Goal: Information Seeking & Learning: Learn about a topic

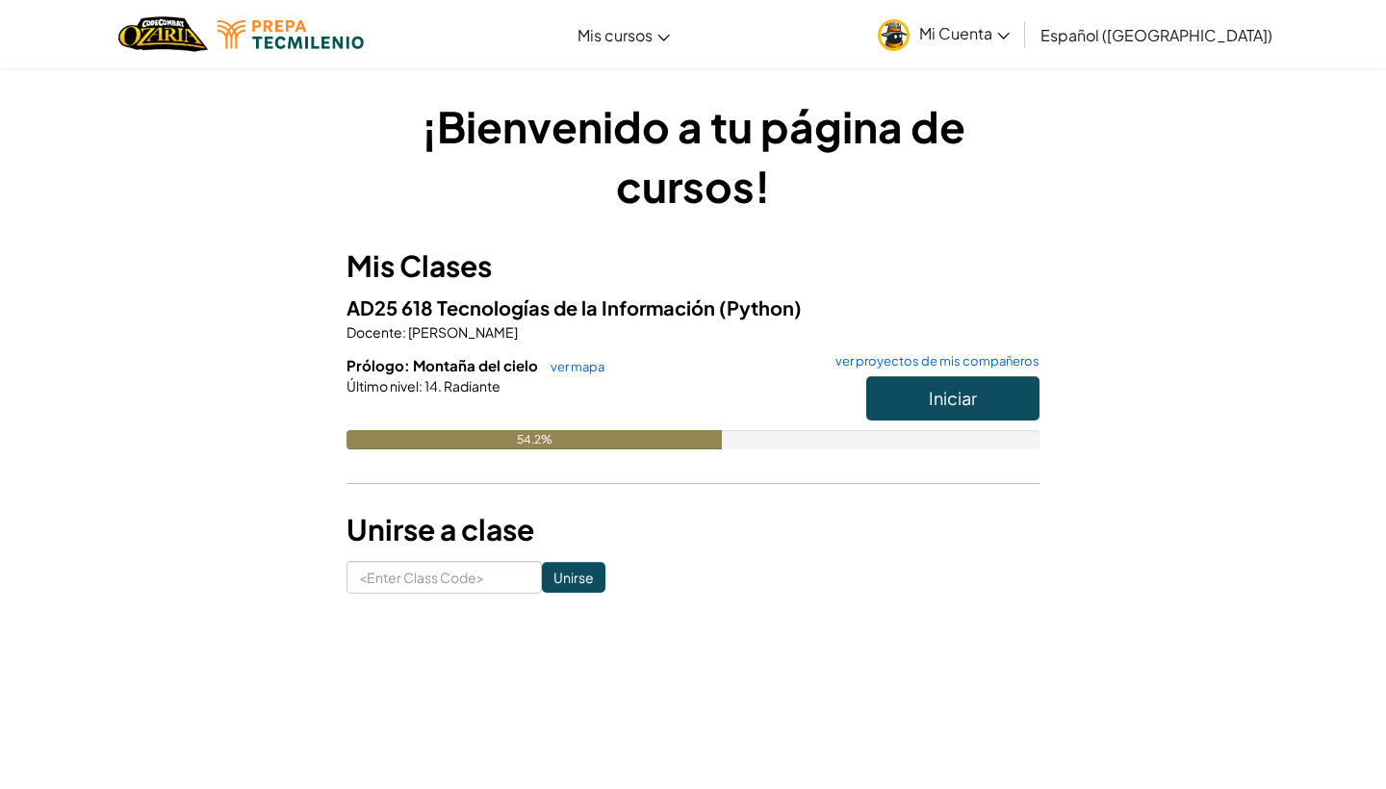
click at [913, 398] on button "Iniciar" at bounding box center [953, 398] width 173 height 44
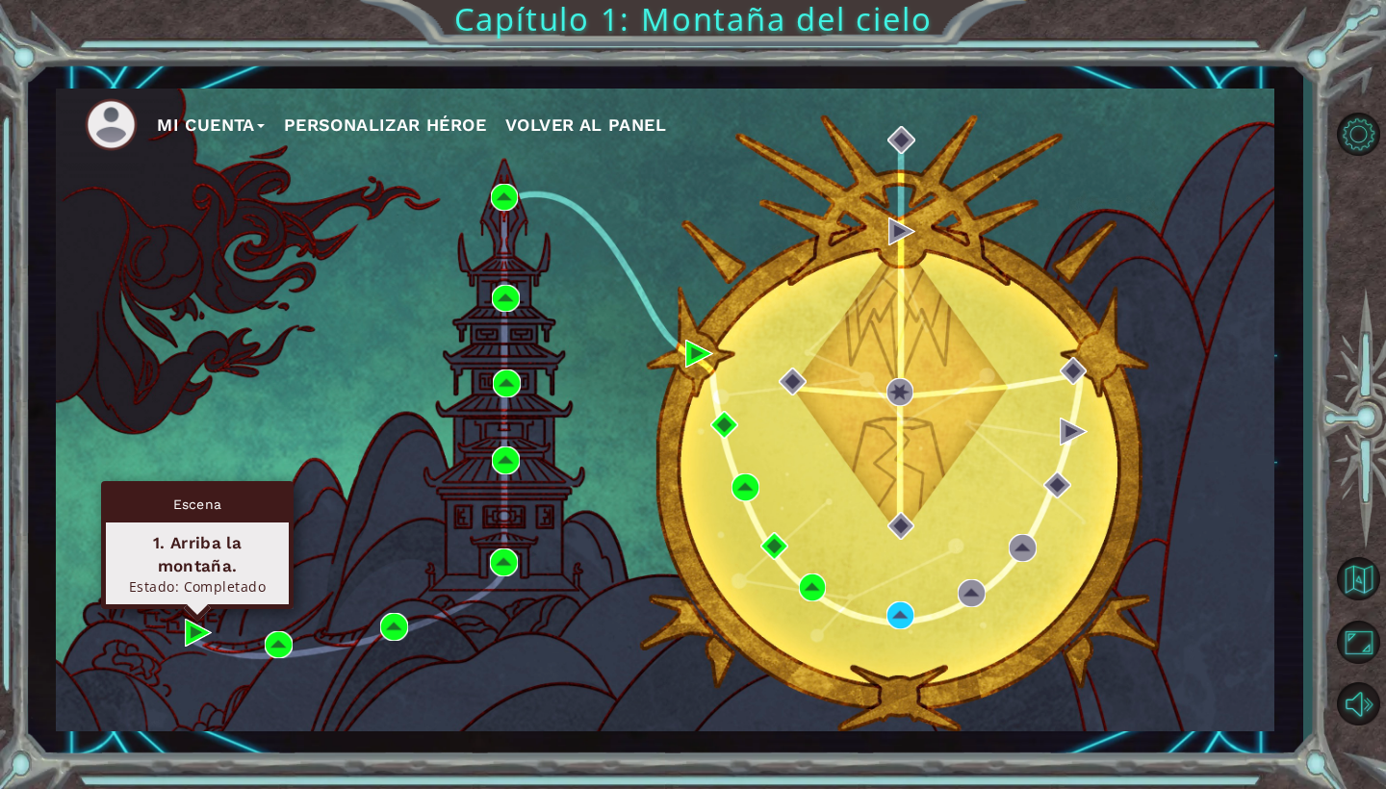
click at [197, 609] on div "Escena 1. Arriba la montaña. Estado: Completado" at bounding box center [197, 545] width 193 height 128
click at [199, 609] on div "Escena 1. Arriba la montaña. Estado: Completado" at bounding box center [197, 545] width 193 height 128
click at [194, 637] on img at bounding box center [199, 633] width 28 height 28
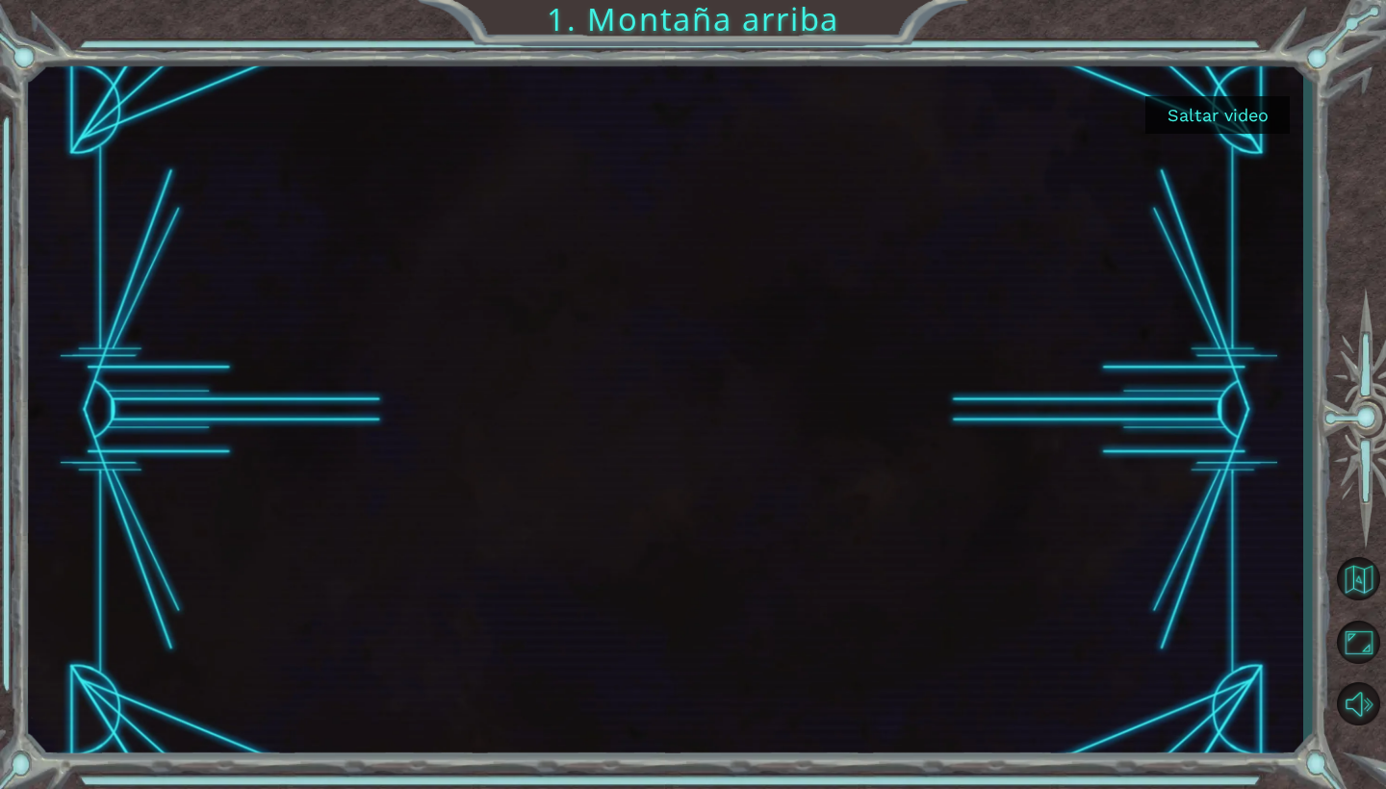
click at [1178, 111] on button "Saltar video" at bounding box center [1218, 115] width 144 height 38
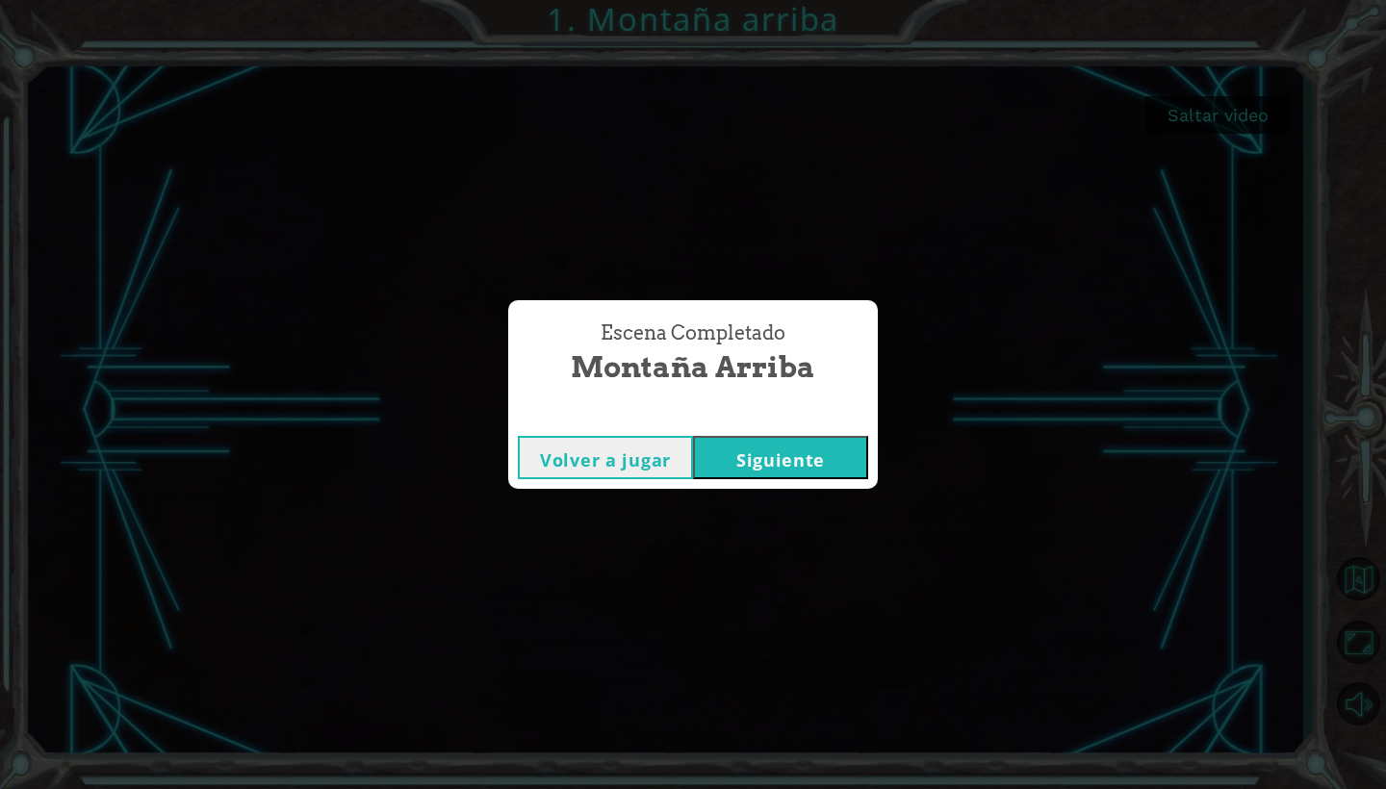
click at [816, 461] on button "Siguiente" at bounding box center [780, 457] width 175 height 43
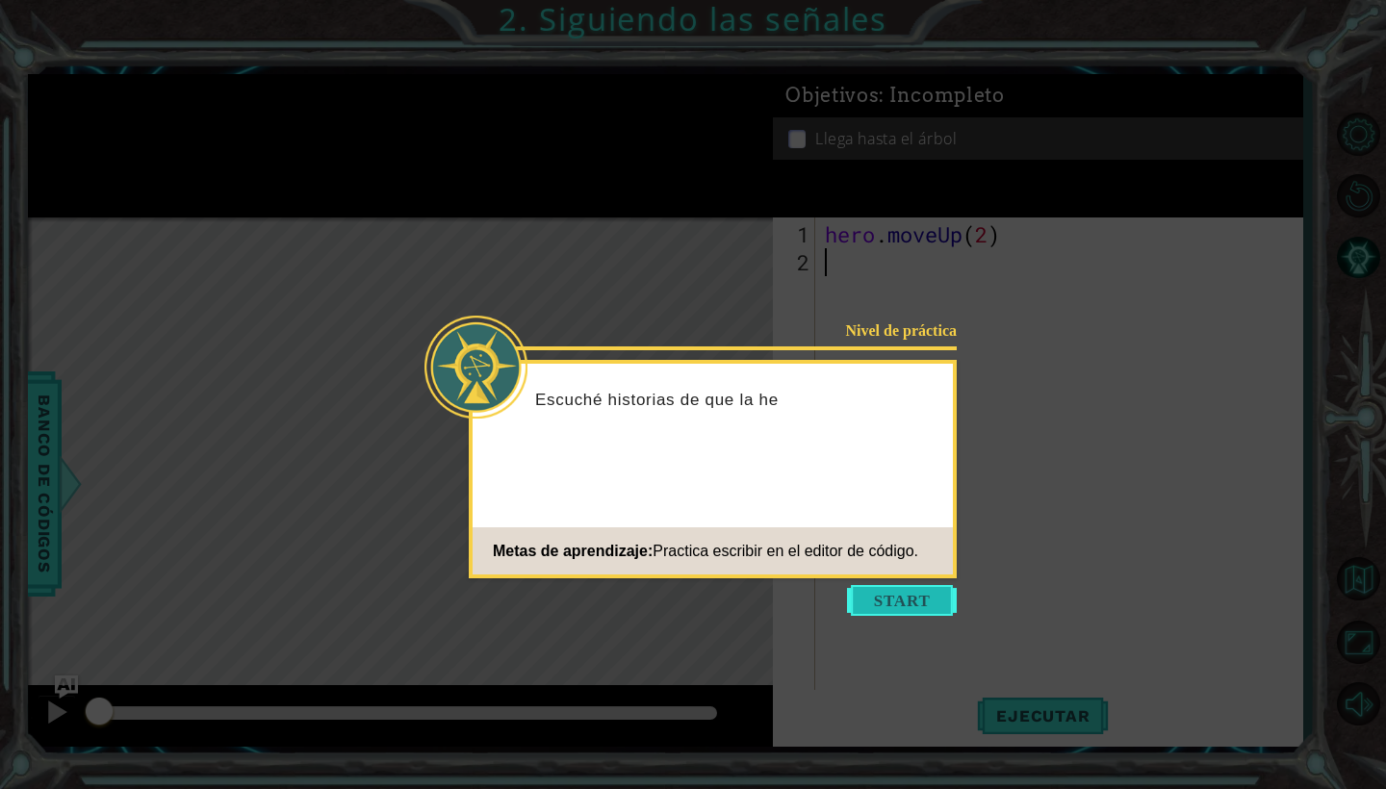
click at [915, 596] on button "Start" at bounding box center [902, 600] width 110 height 31
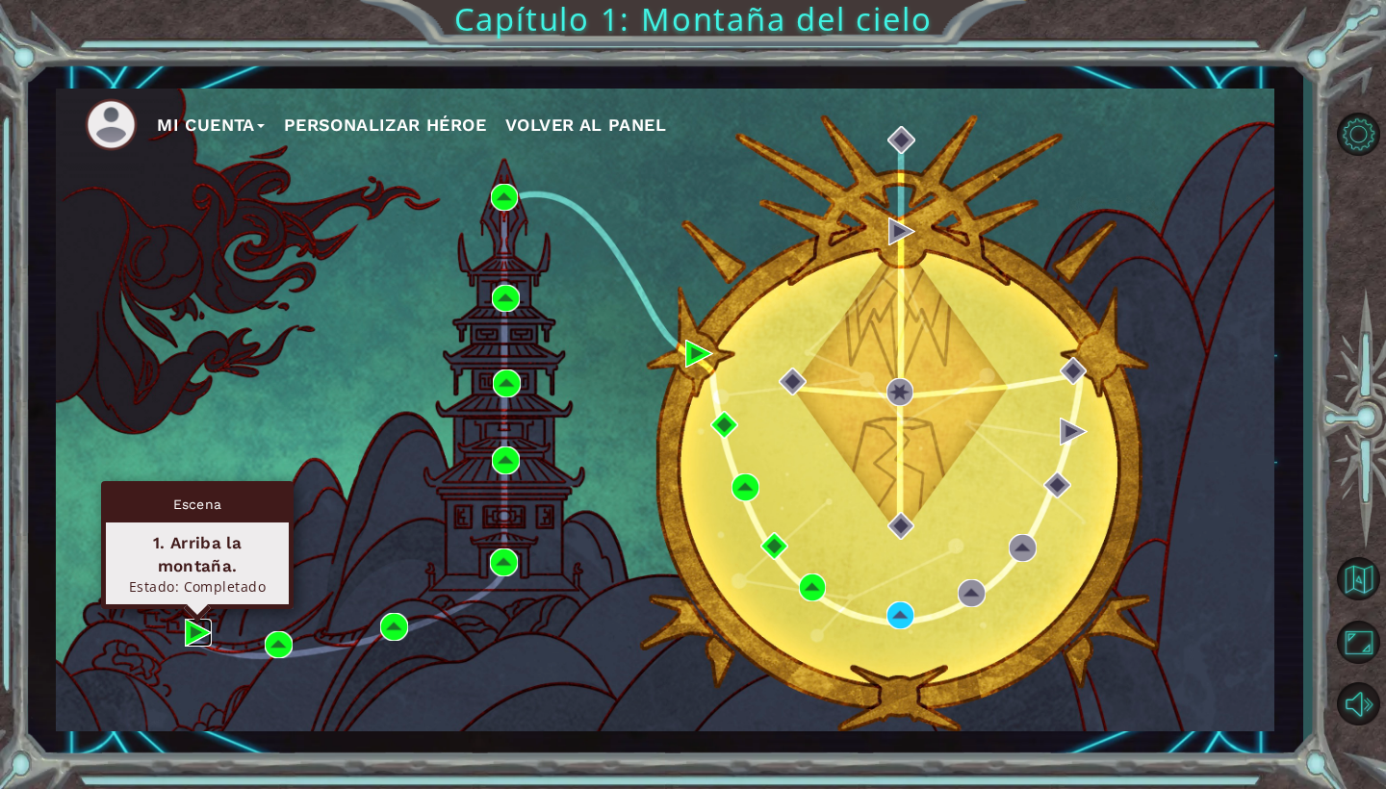
click at [206, 632] on img at bounding box center [199, 633] width 28 height 28
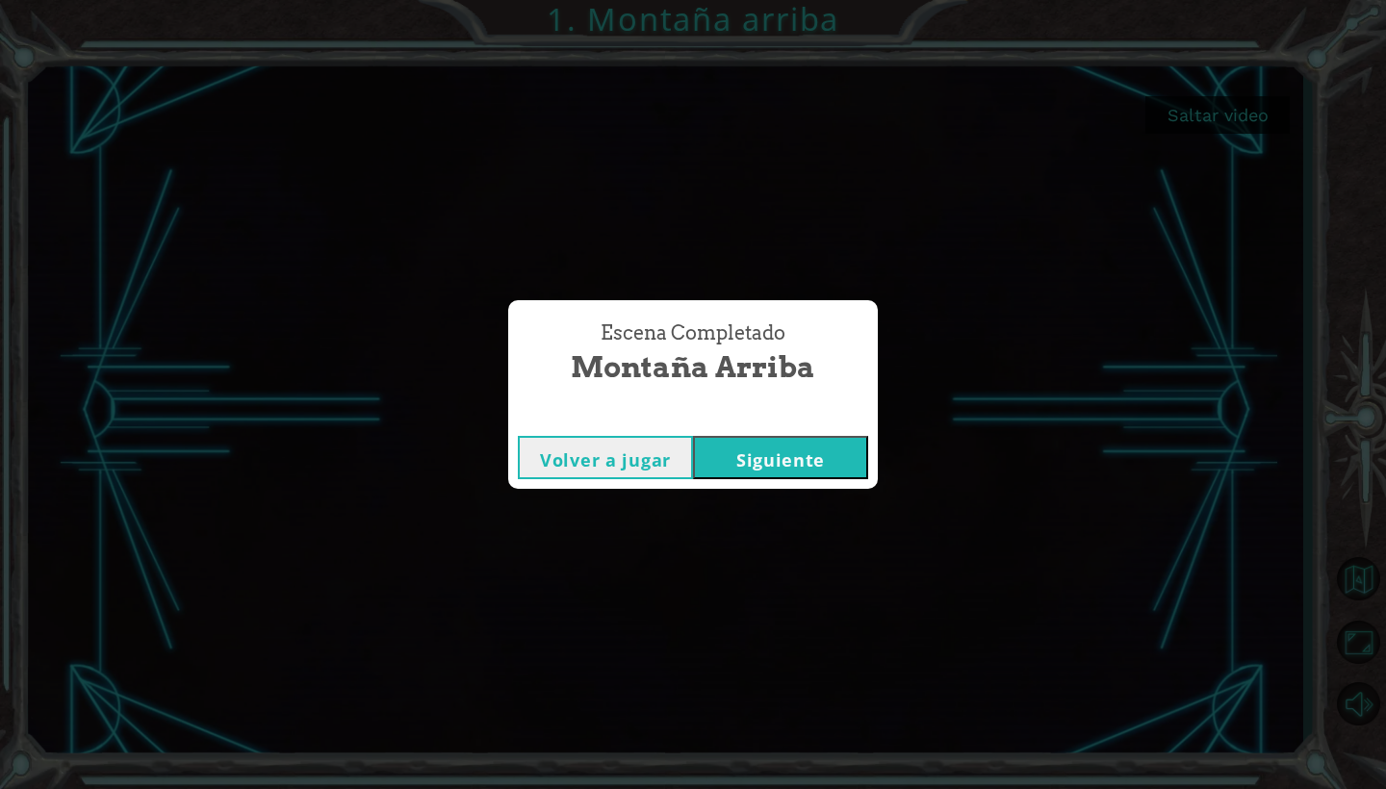
click at [809, 447] on button "Siguiente" at bounding box center [780, 457] width 175 height 43
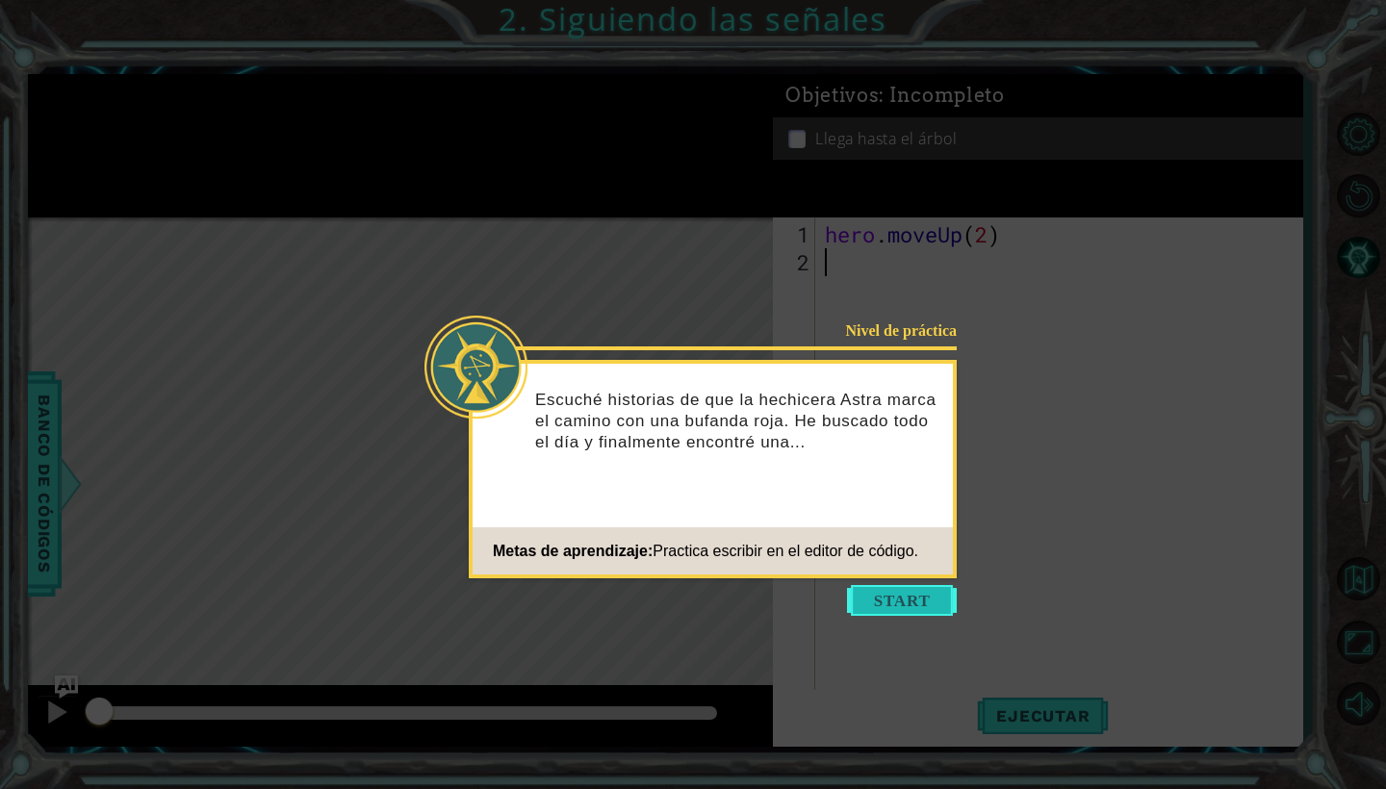
click at [901, 592] on button "Start" at bounding box center [902, 600] width 110 height 31
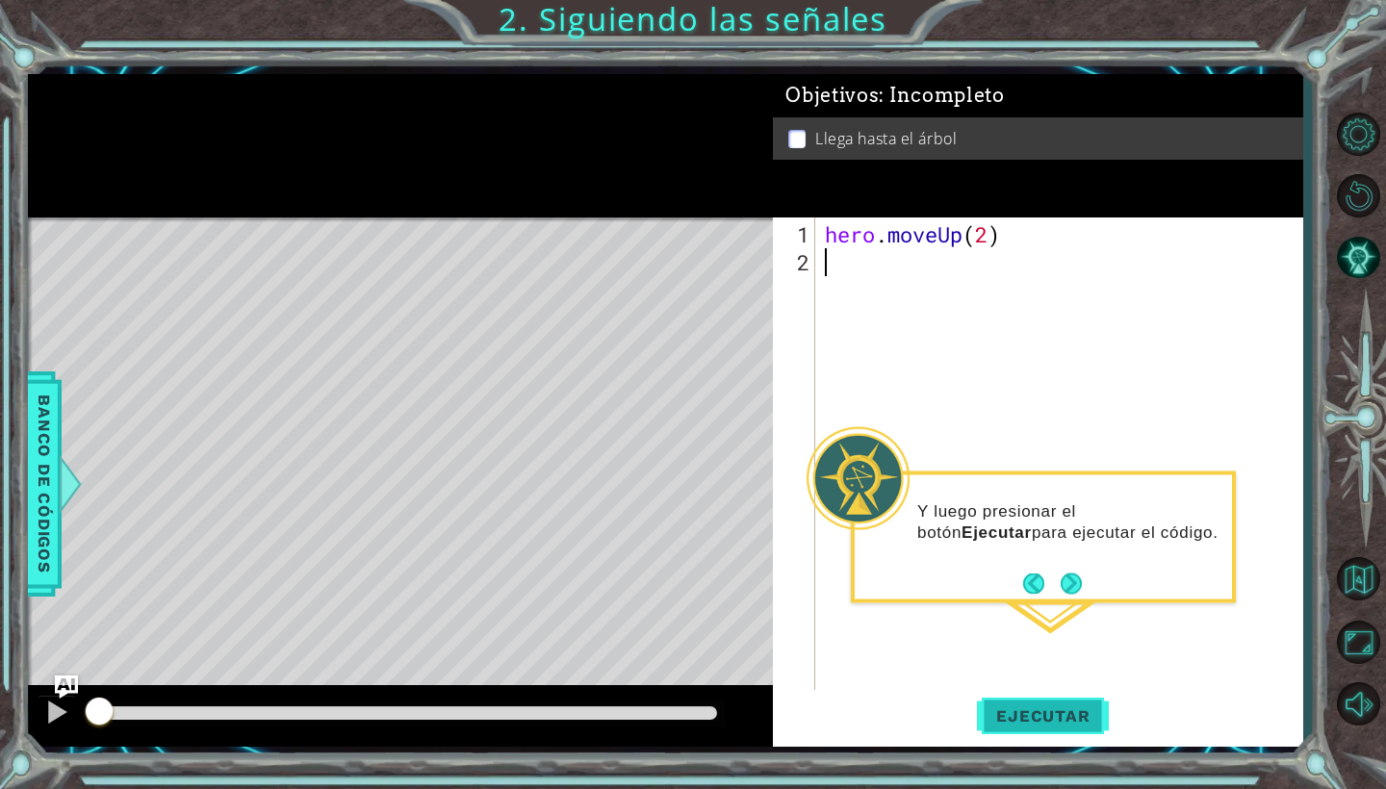
click at [1064, 718] on span "Ejecutar" at bounding box center [1043, 716] width 132 height 19
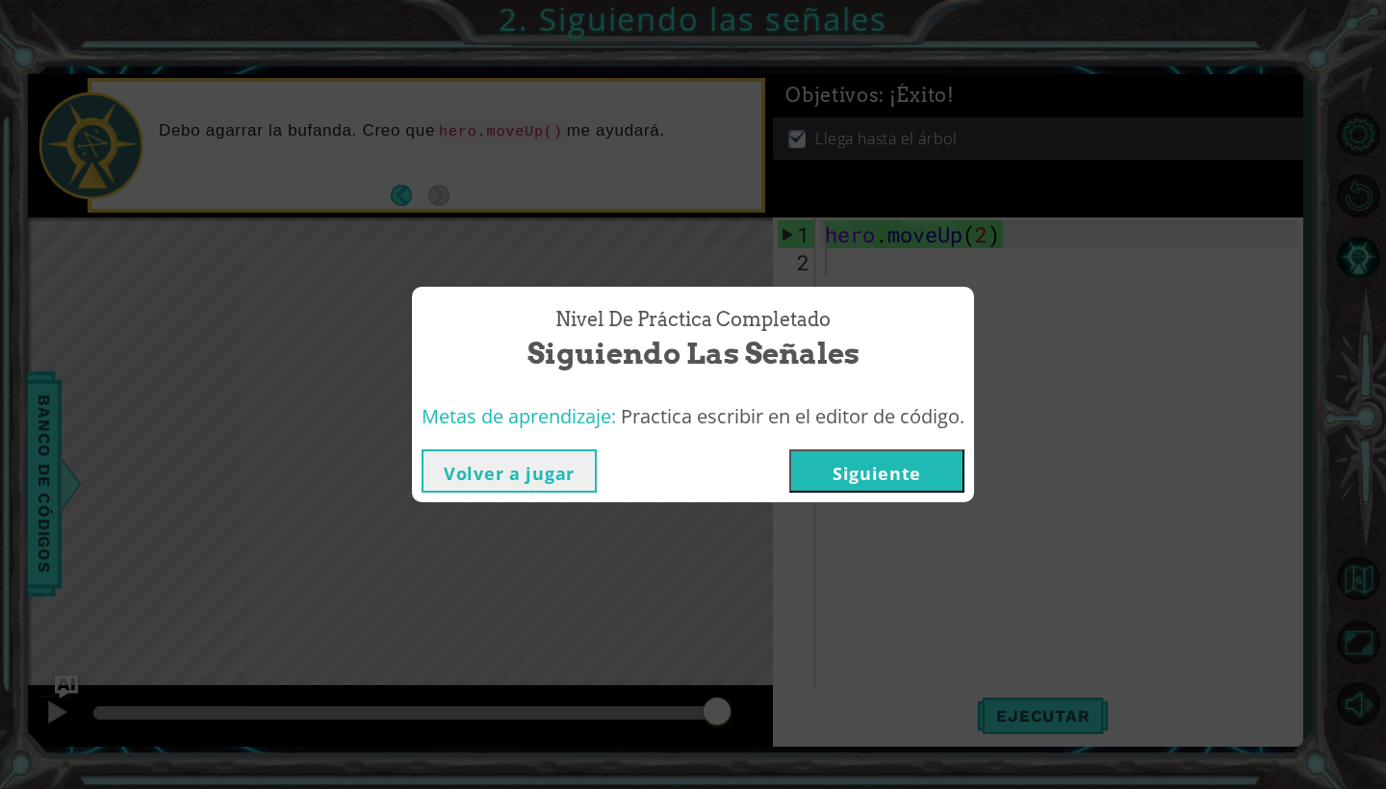
click at [951, 458] on button "Siguiente" at bounding box center [876, 471] width 175 height 43
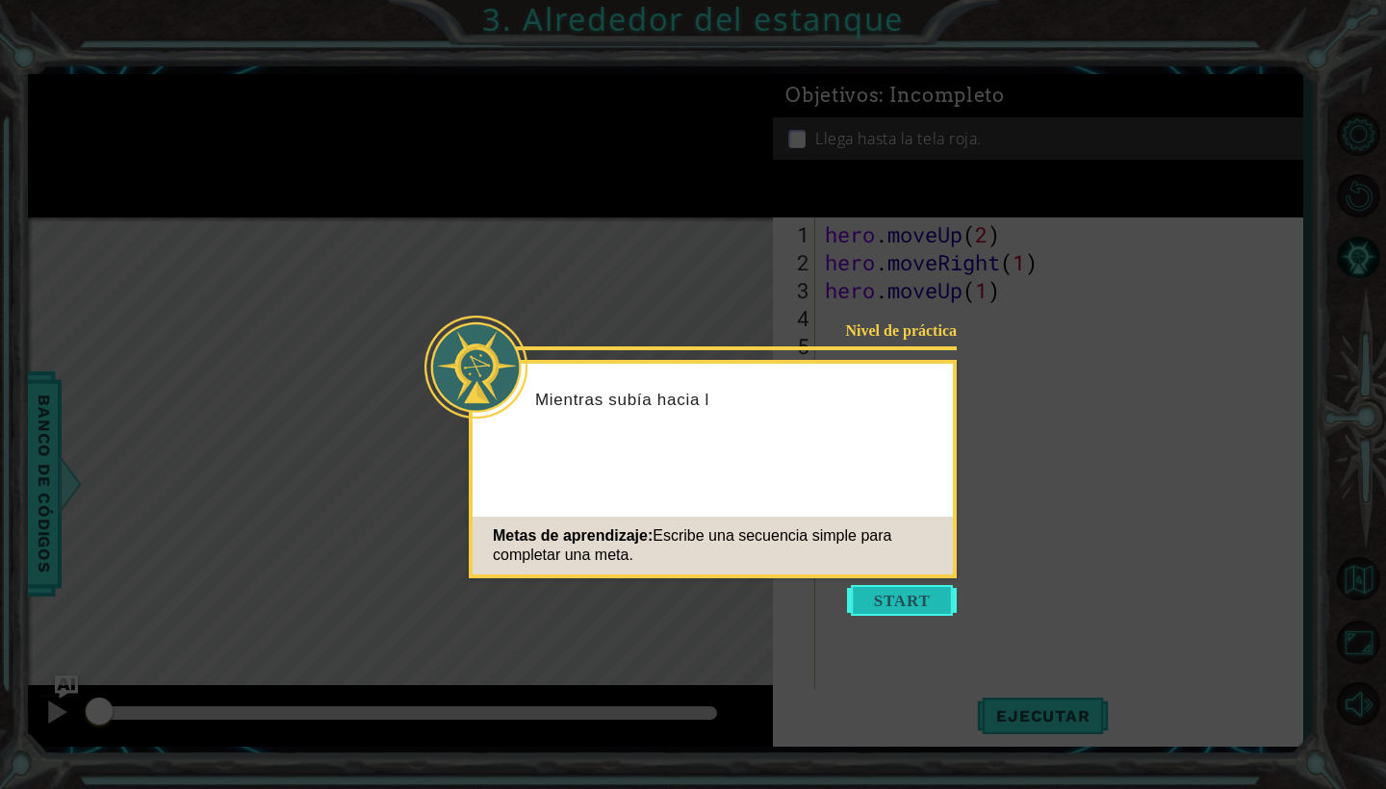
click at [904, 596] on button "Start" at bounding box center [902, 600] width 110 height 31
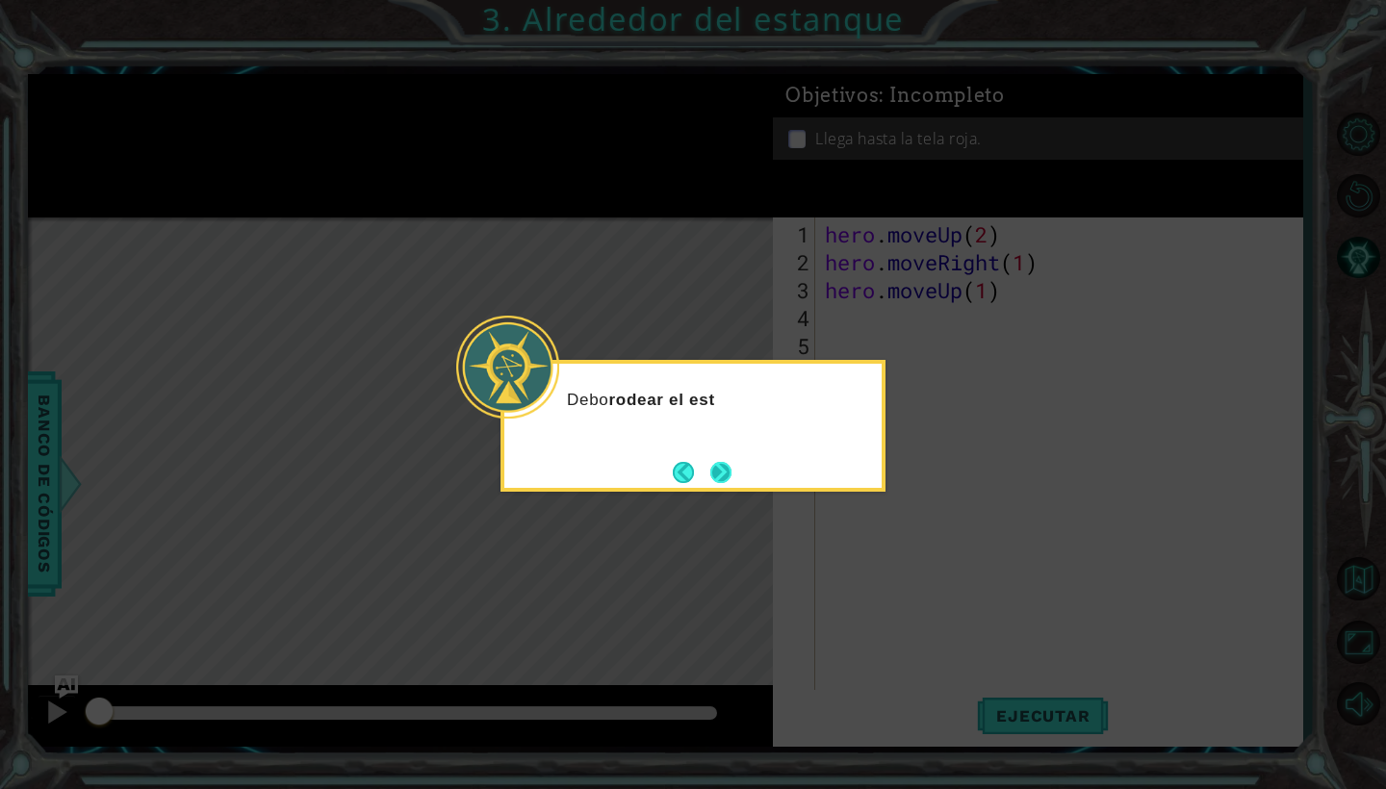
click at [732, 471] on button "Next" at bounding box center [721, 472] width 21 height 21
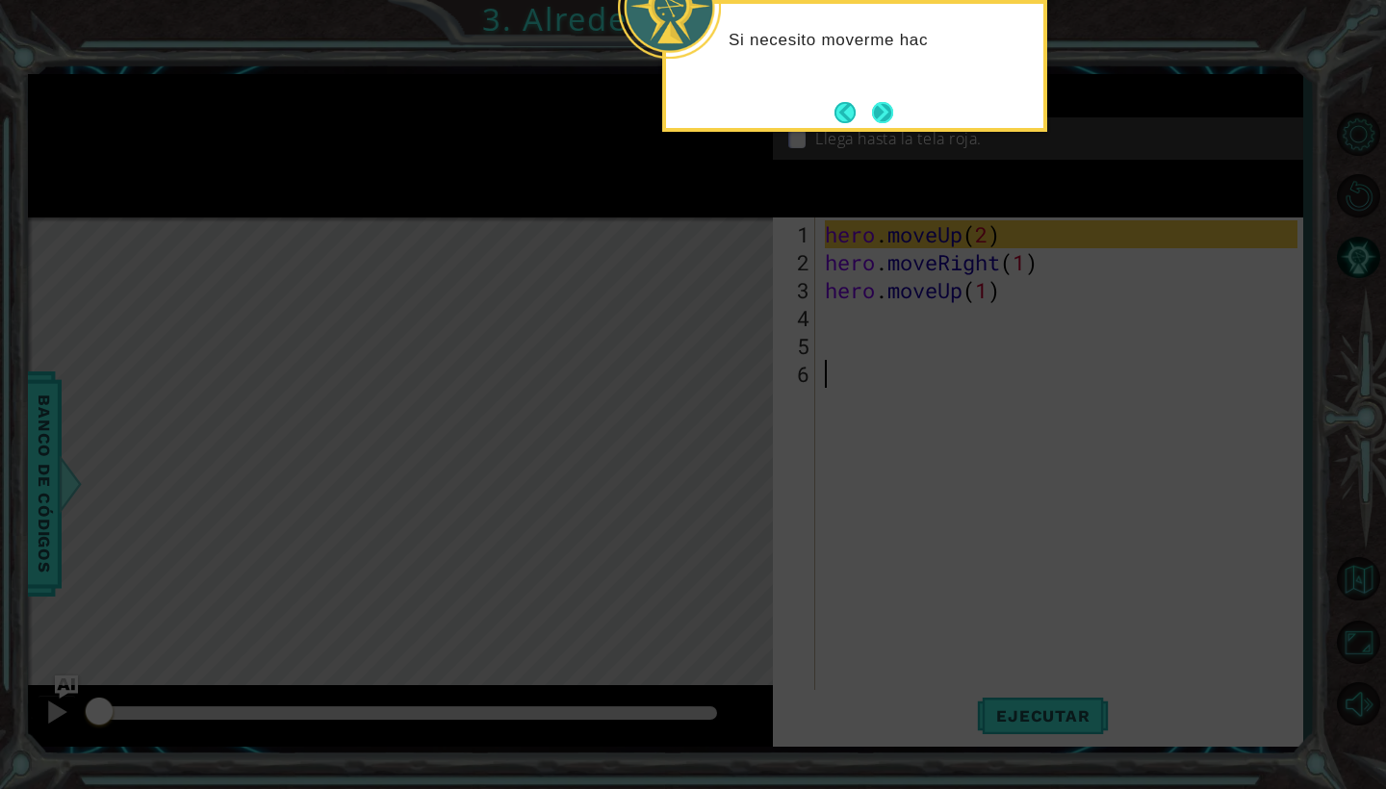
click at [886, 115] on button "Next" at bounding box center [882, 112] width 21 height 21
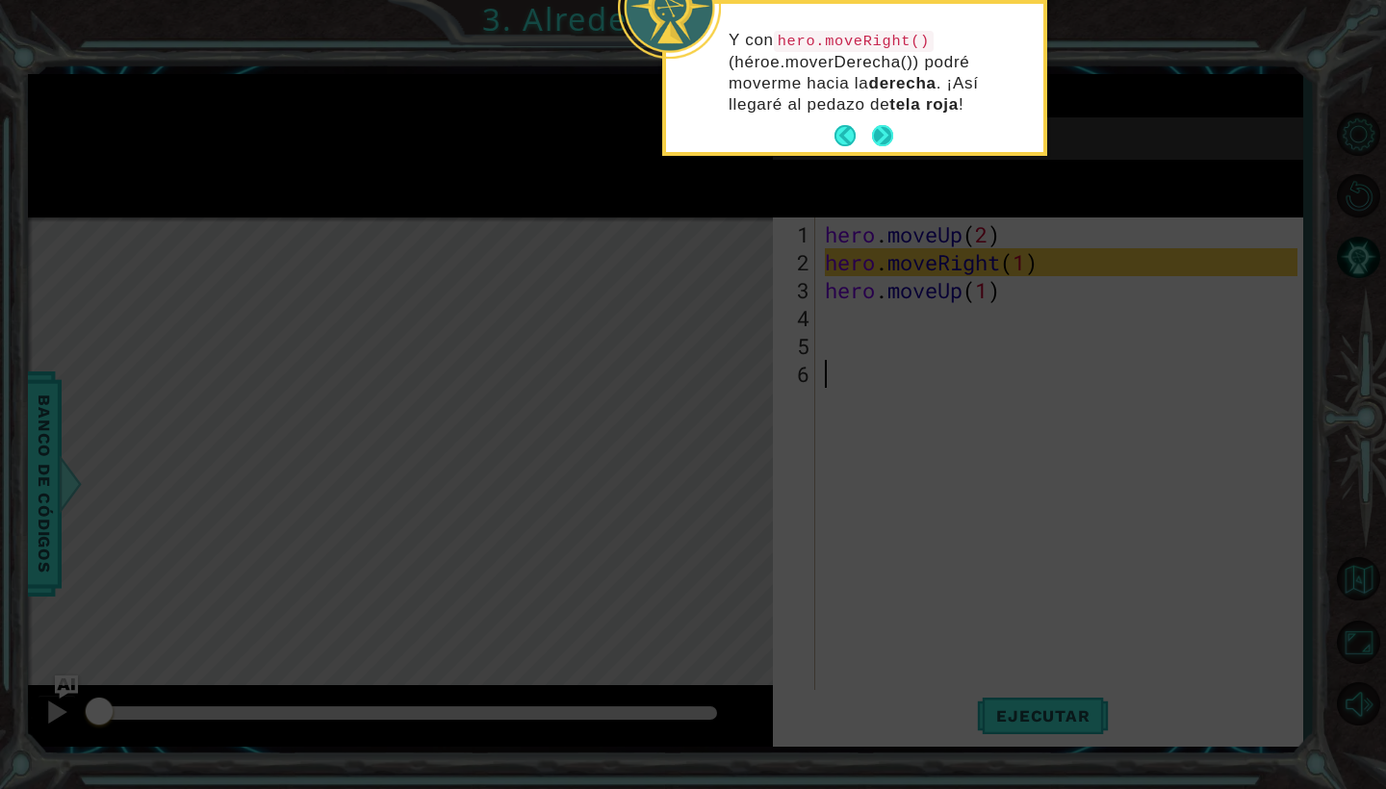
click at [890, 144] on button "Next" at bounding box center [883, 136] width 22 height 22
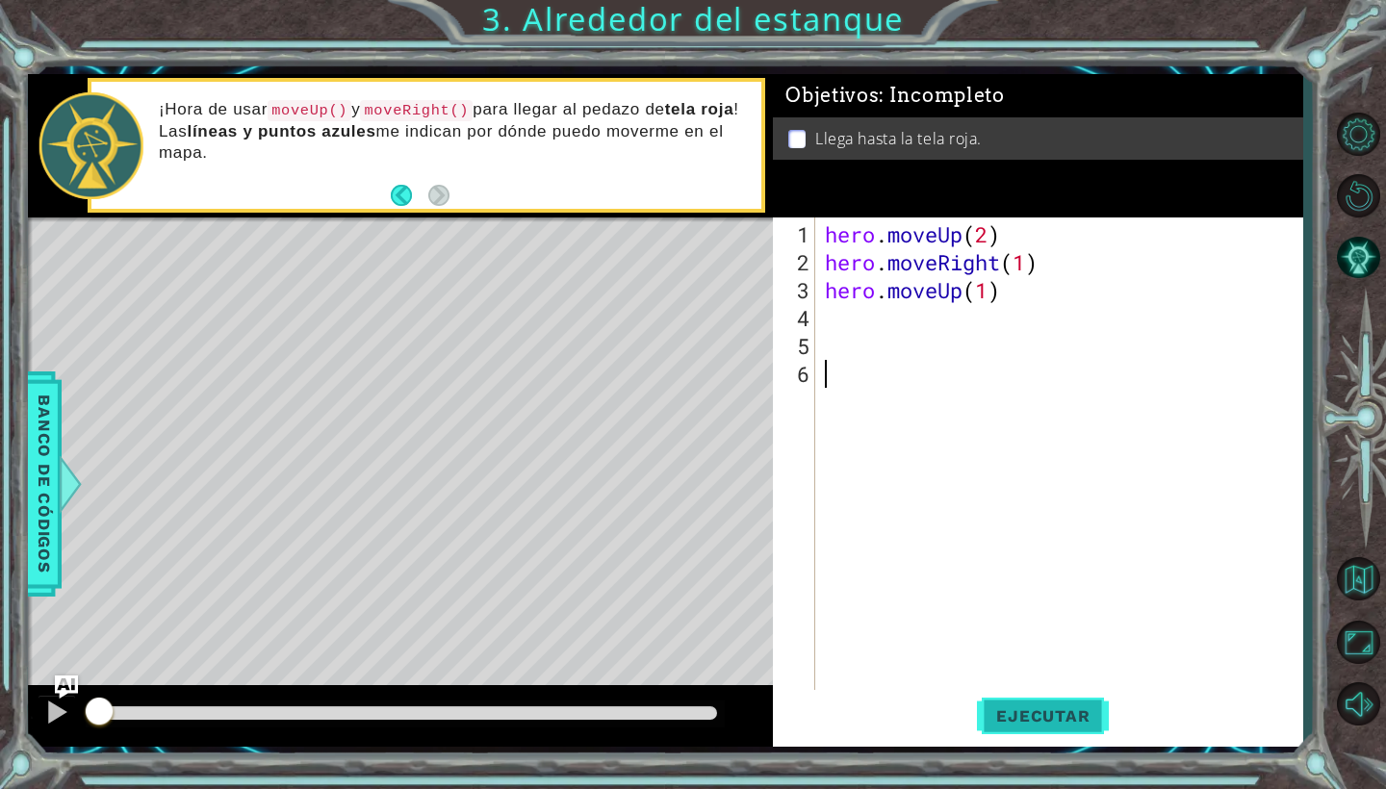
click at [1031, 703] on button "Ejecutar" at bounding box center [1043, 716] width 132 height 53
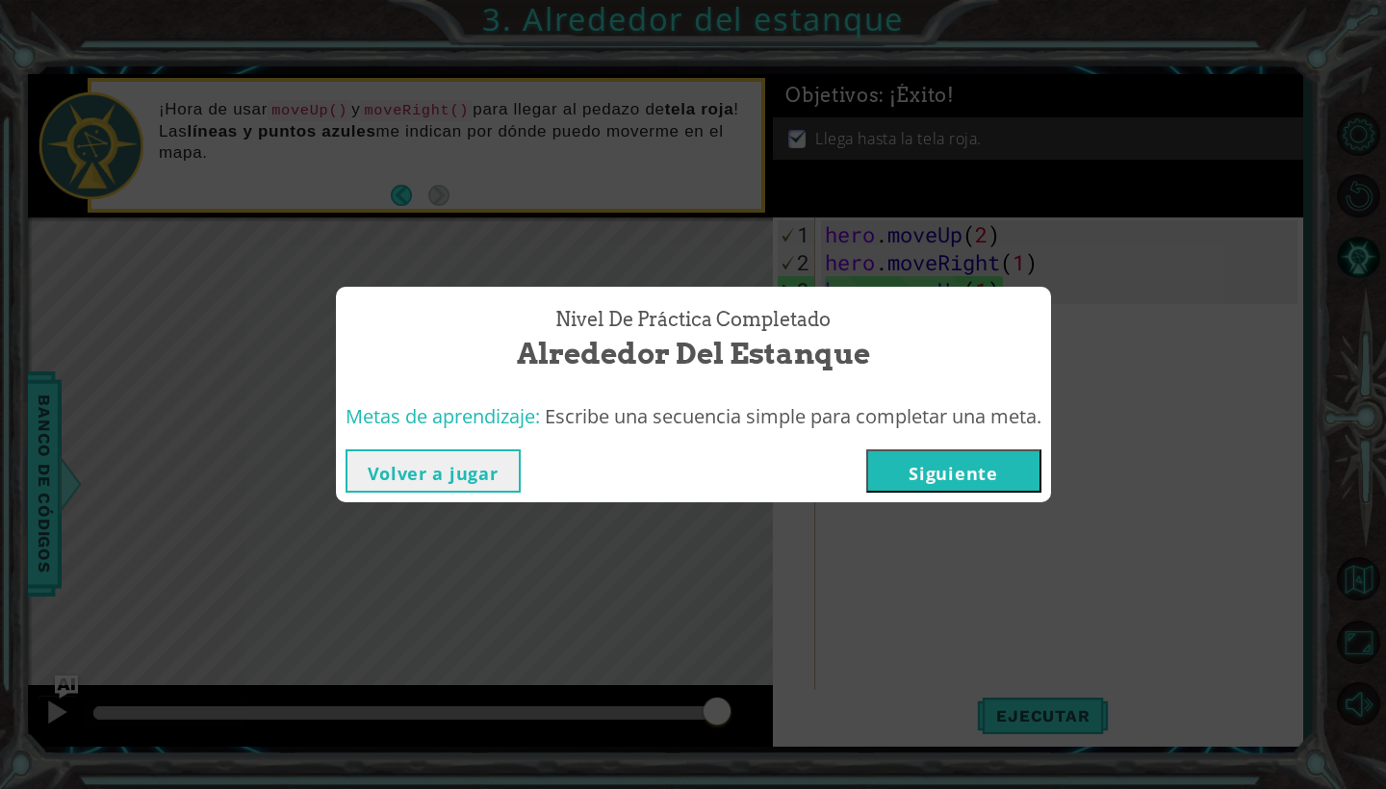
click at [997, 462] on button "Siguiente" at bounding box center [954, 471] width 175 height 43
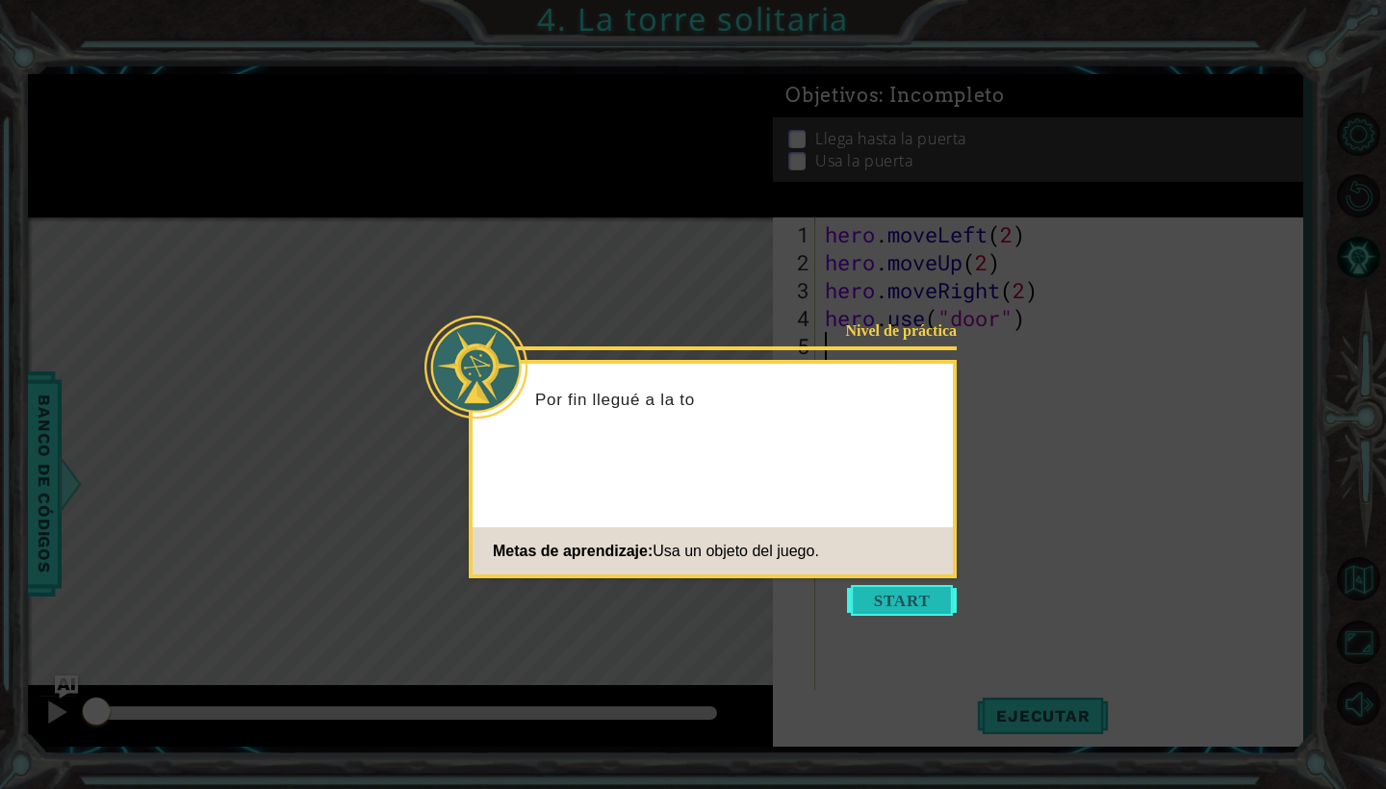
click at [892, 603] on button "Start" at bounding box center [902, 600] width 110 height 31
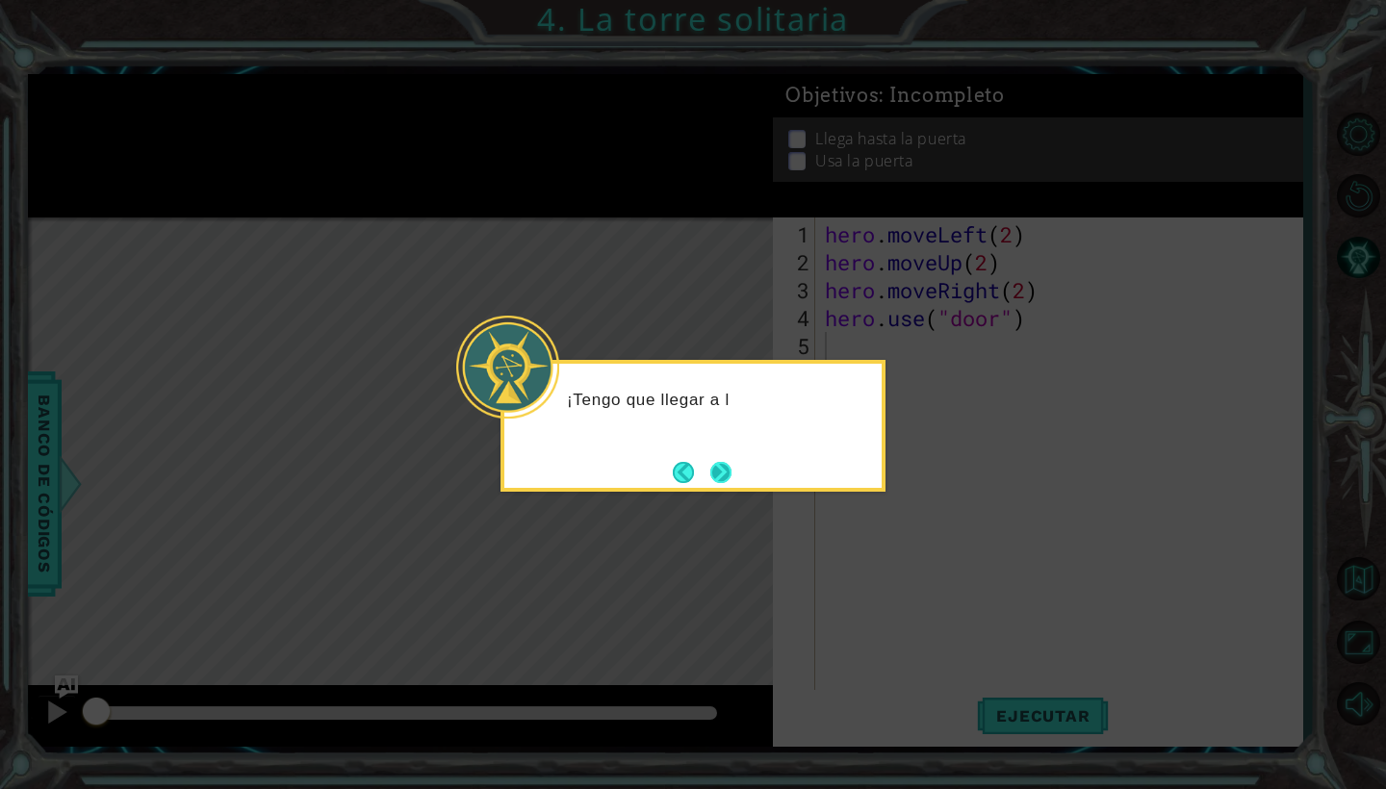
click at [732, 477] on button "Next" at bounding box center [721, 472] width 21 height 21
click at [719, 469] on button "Next" at bounding box center [721, 472] width 21 height 21
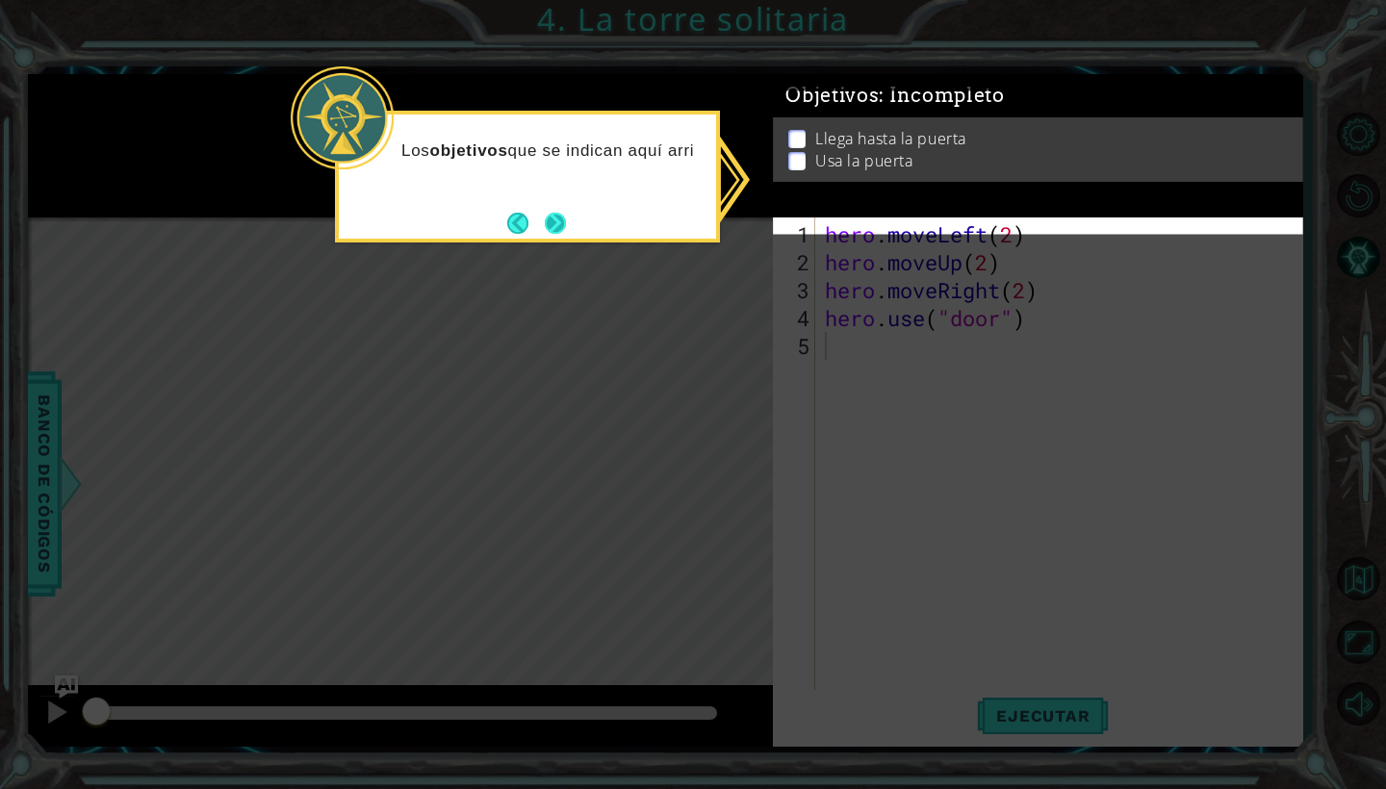
click at [545, 215] on button "Next" at bounding box center [555, 223] width 22 height 22
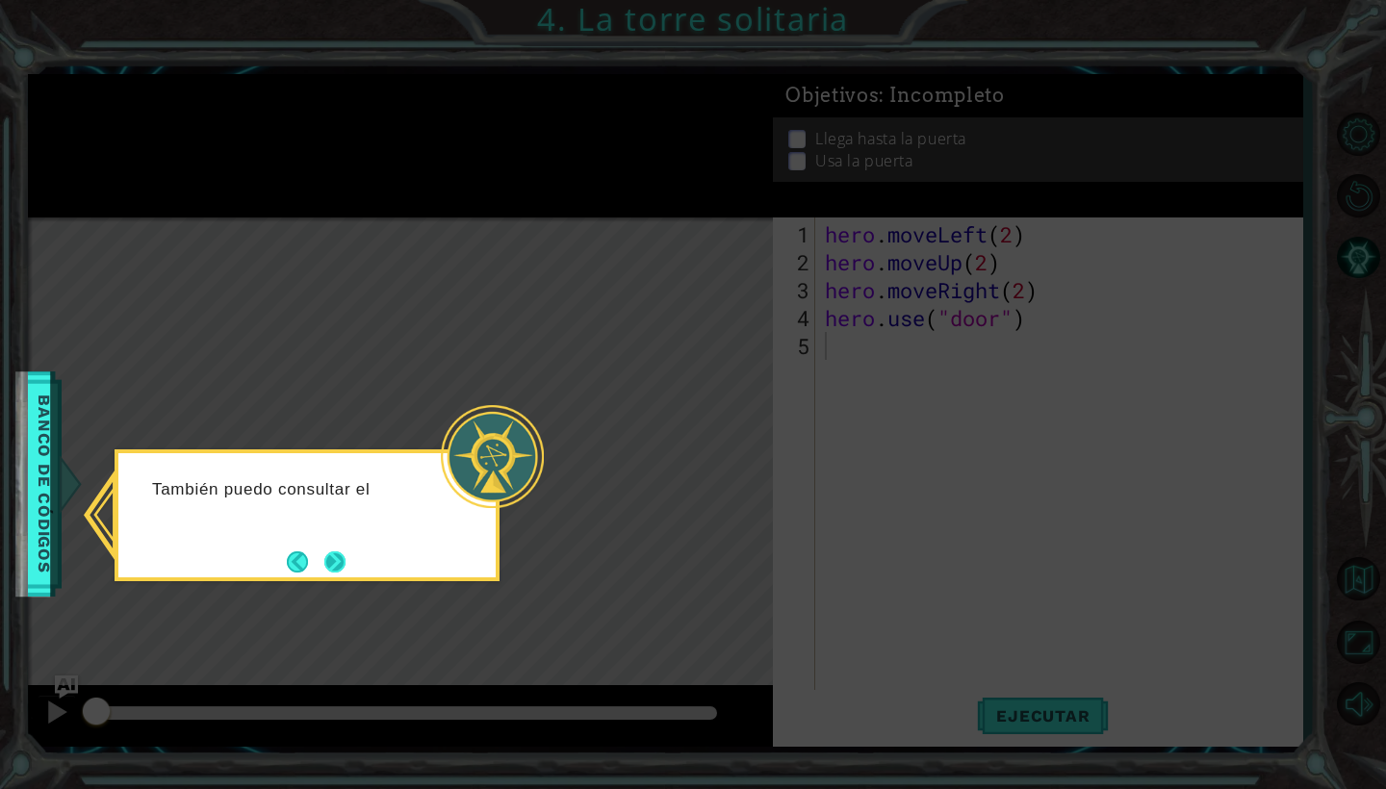
click at [337, 566] on button "Next" at bounding box center [334, 562] width 21 height 21
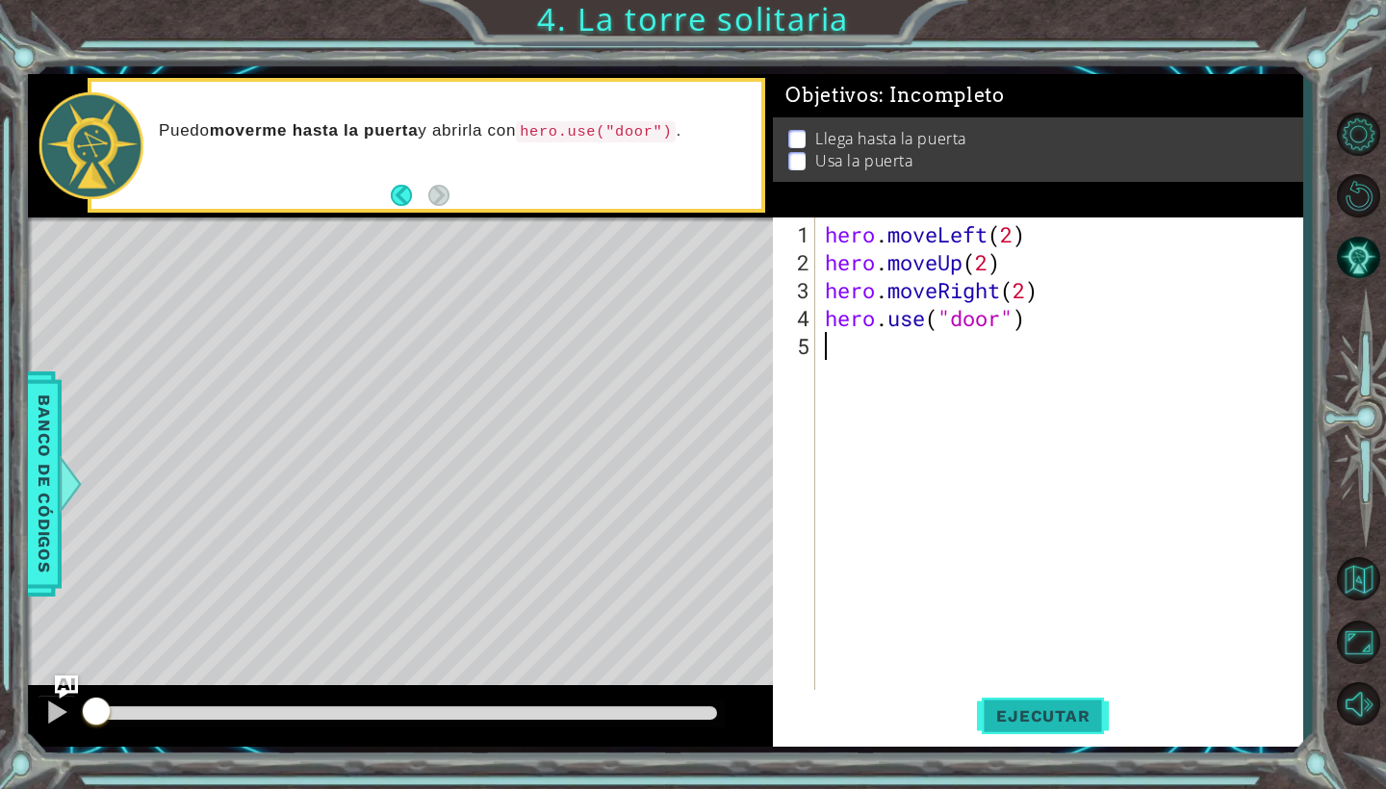
click at [1001, 709] on span "Ejecutar" at bounding box center [1043, 716] width 132 height 19
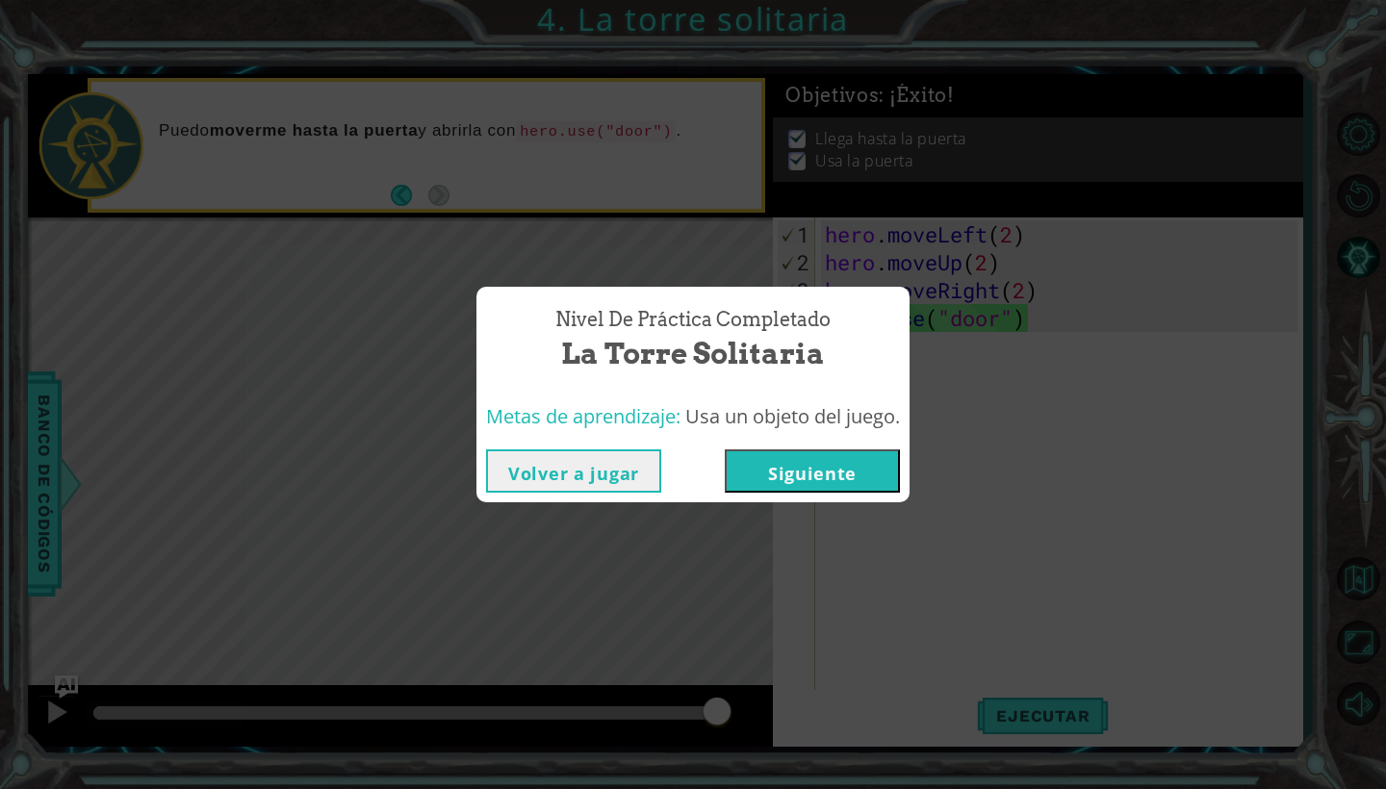
click at [876, 475] on button "Siguiente" at bounding box center [812, 471] width 175 height 43
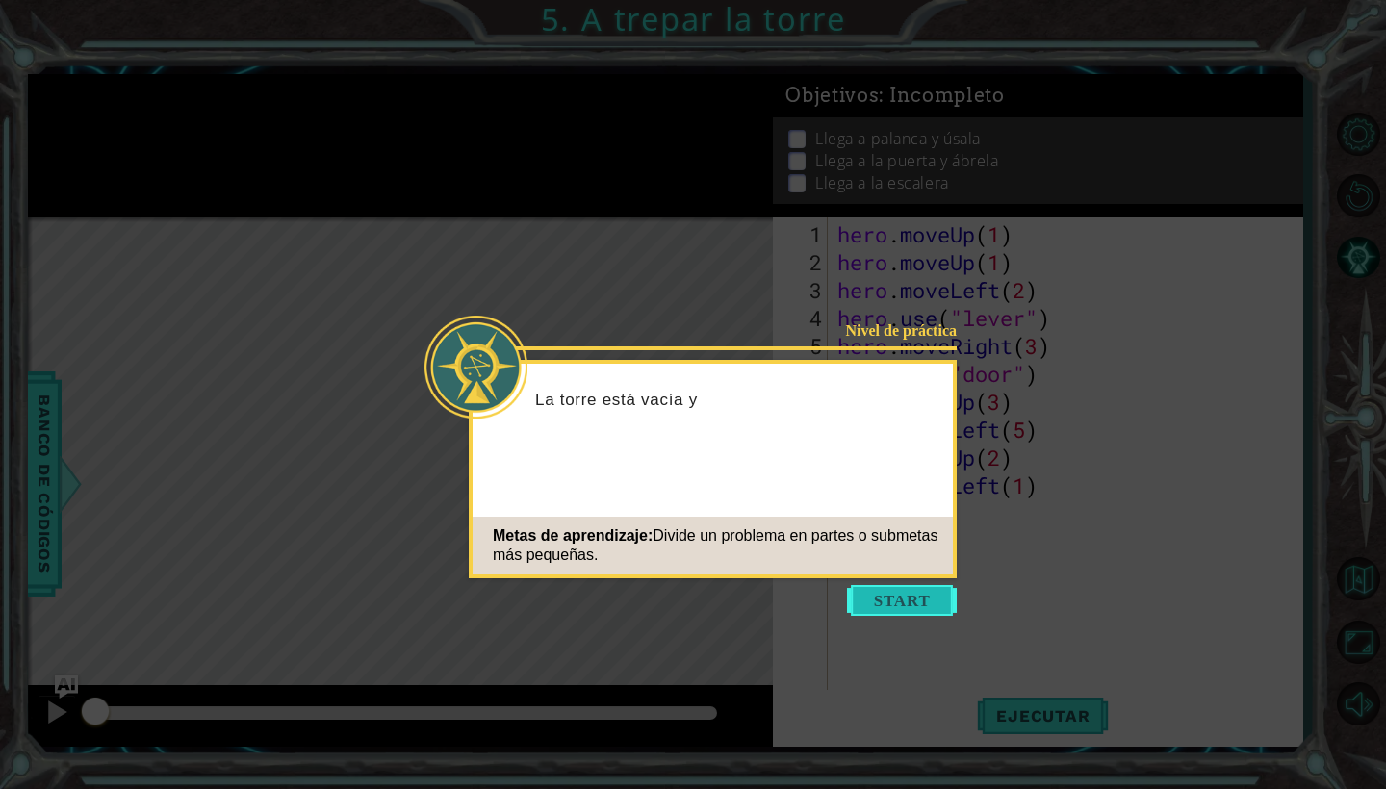
click at [927, 598] on button "Start" at bounding box center [902, 600] width 110 height 31
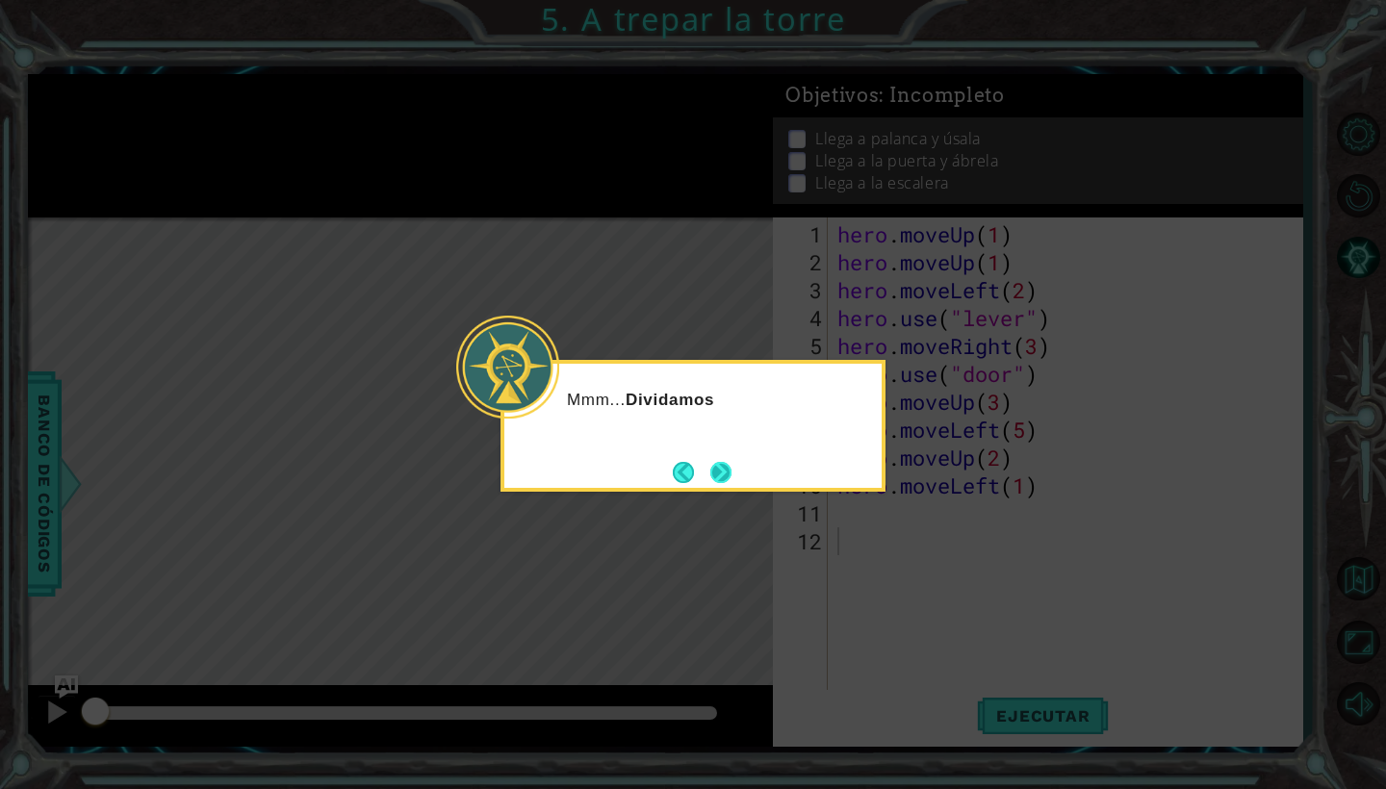
click at [732, 465] on button "Next" at bounding box center [721, 472] width 22 height 22
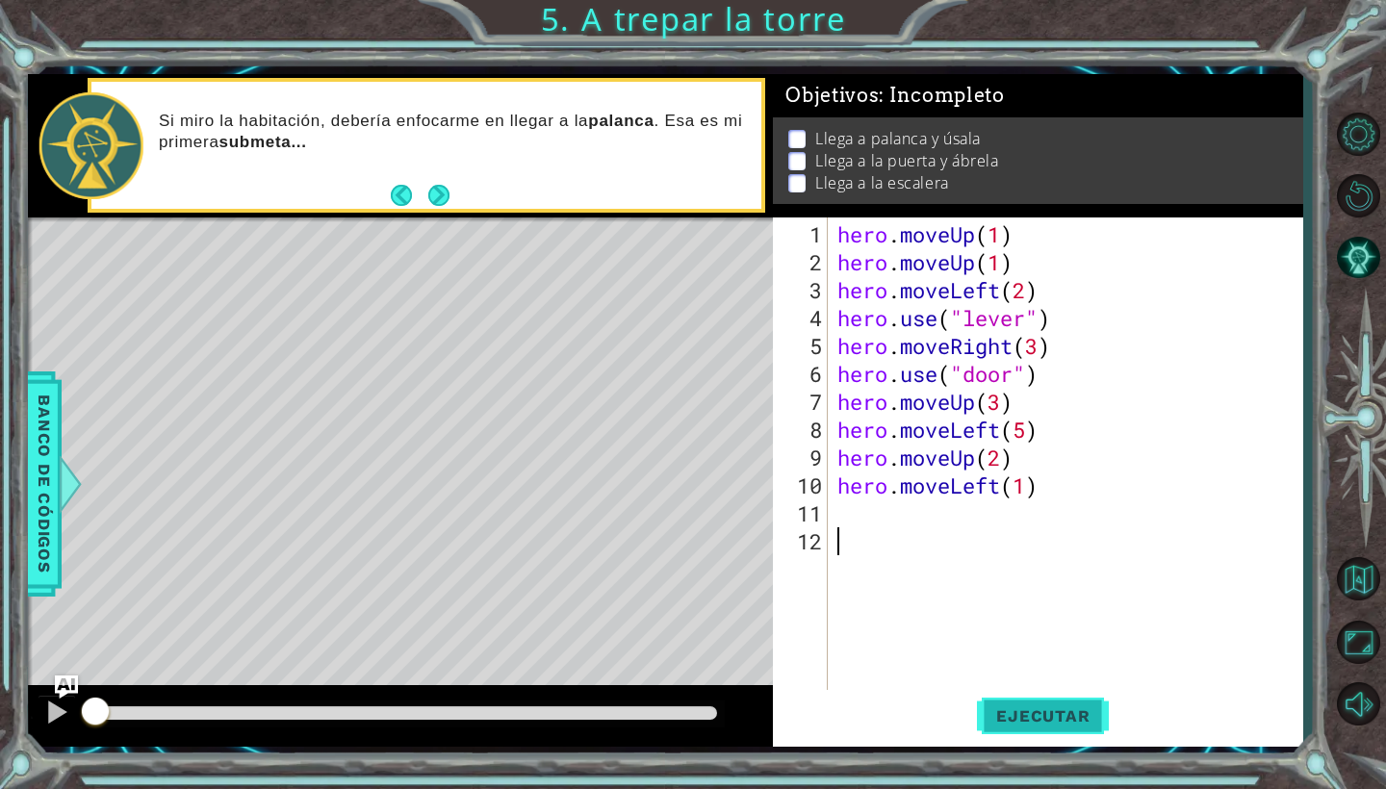
click at [1069, 706] on button "Ejecutar" at bounding box center [1043, 716] width 132 height 53
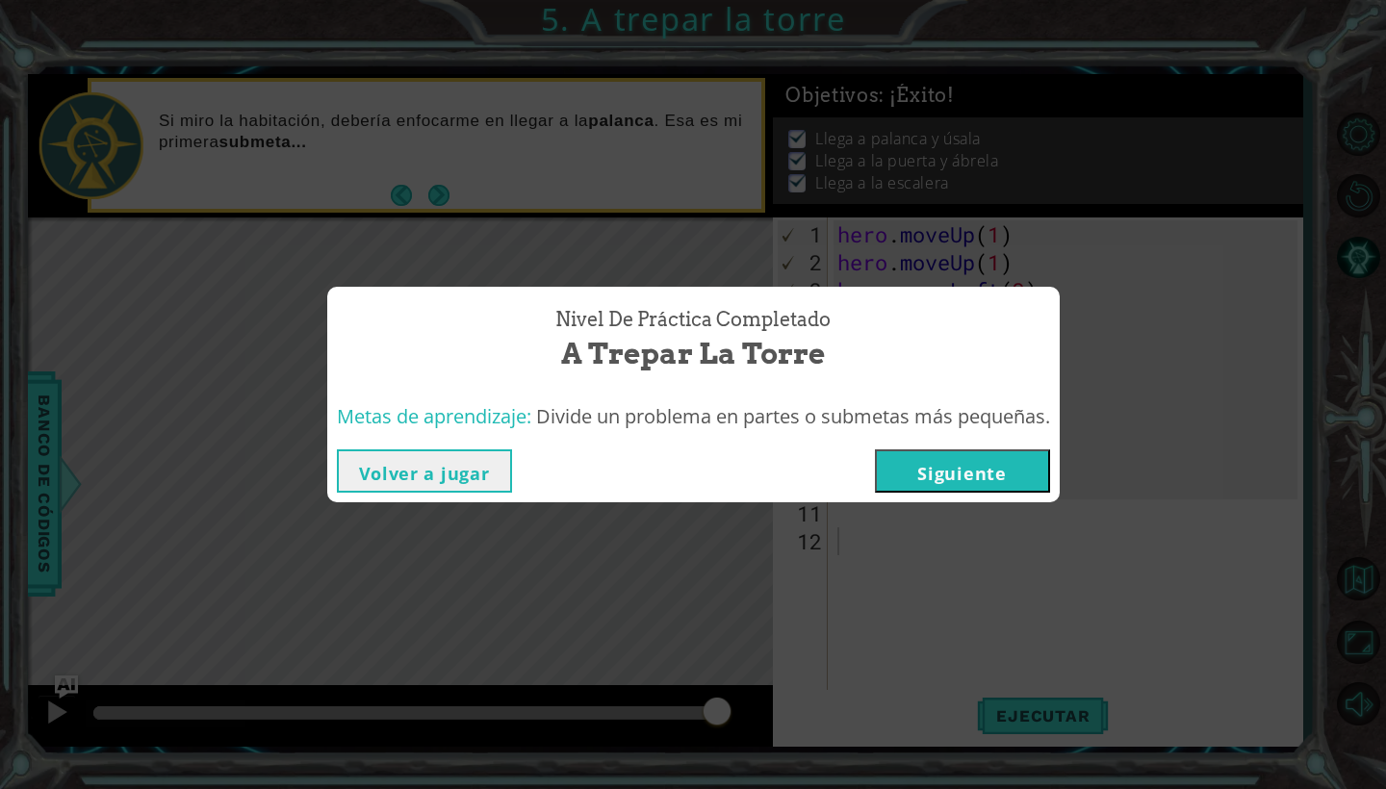
click at [940, 491] on button "Siguiente" at bounding box center [962, 471] width 175 height 43
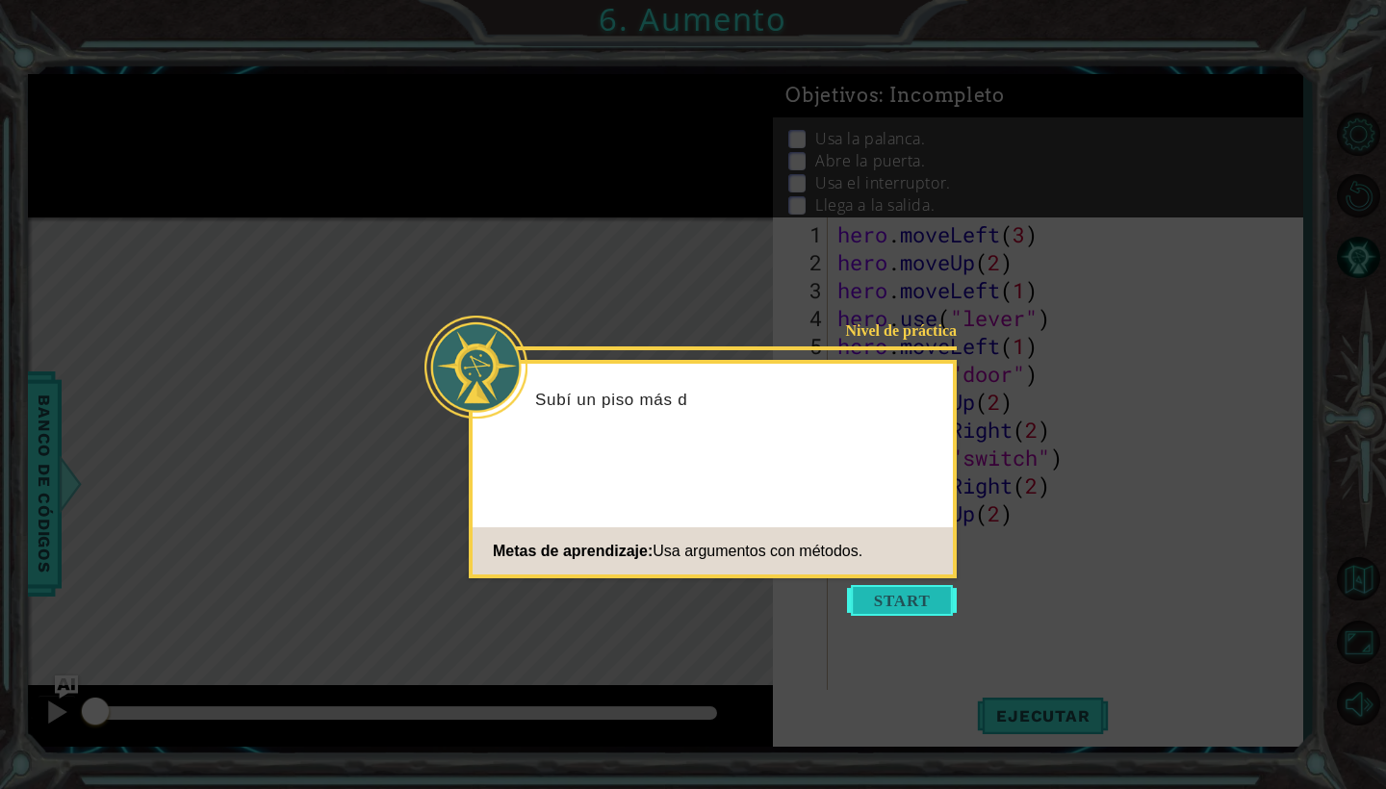
click at [910, 605] on button "Start" at bounding box center [902, 600] width 110 height 31
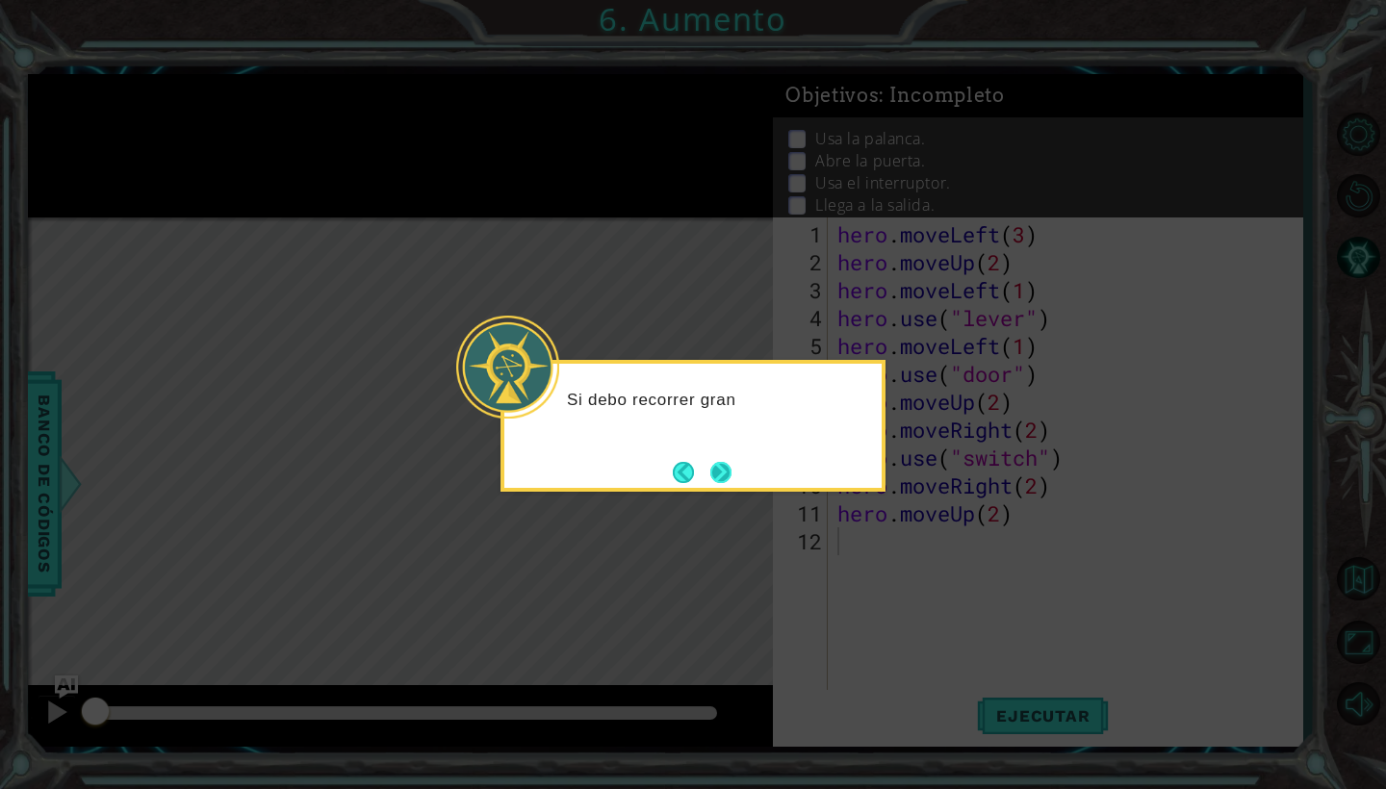
click at [720, 478] on button "Next" at bounding box center [721, 472] width 22 height 22
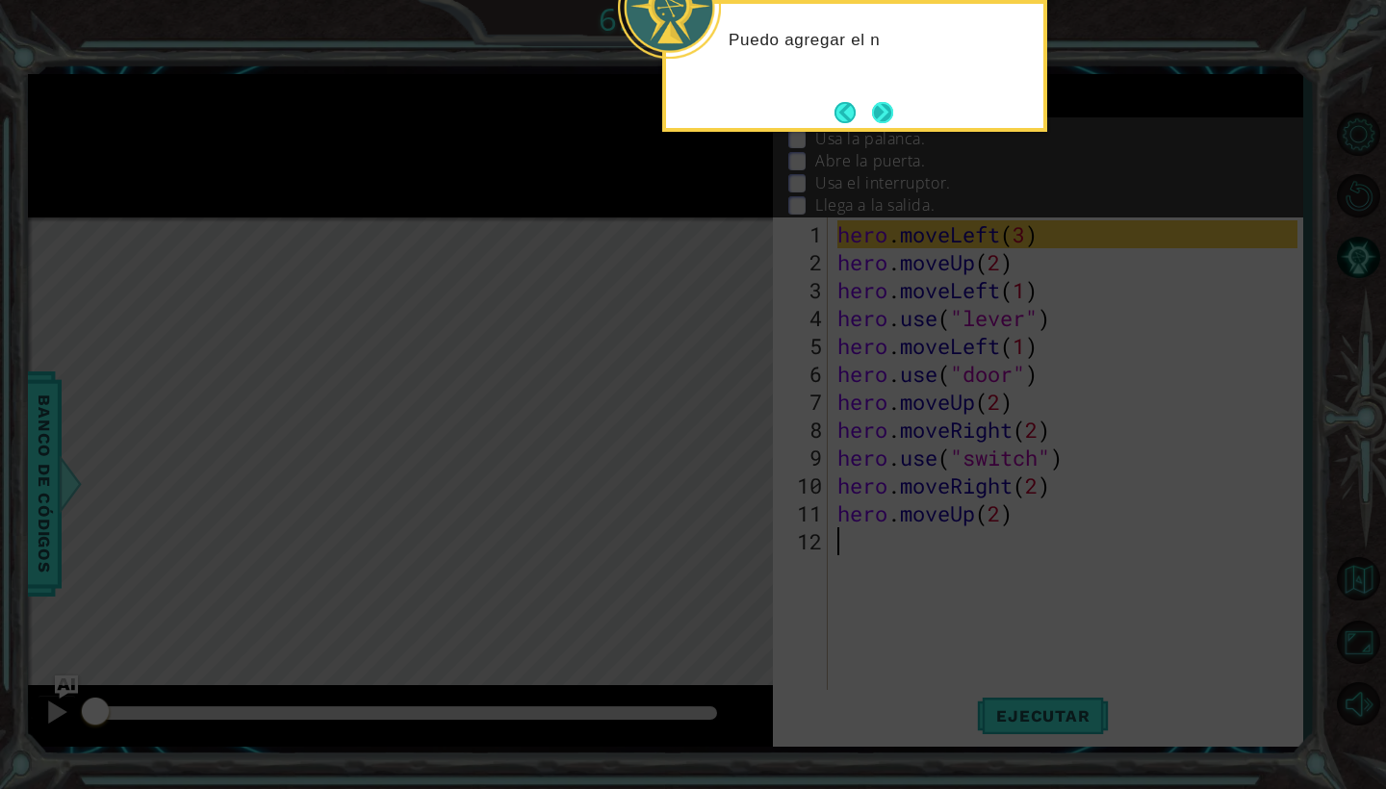
click at [893, 121] on button "Next" at bounding box center [882, 112] width 21 height 21
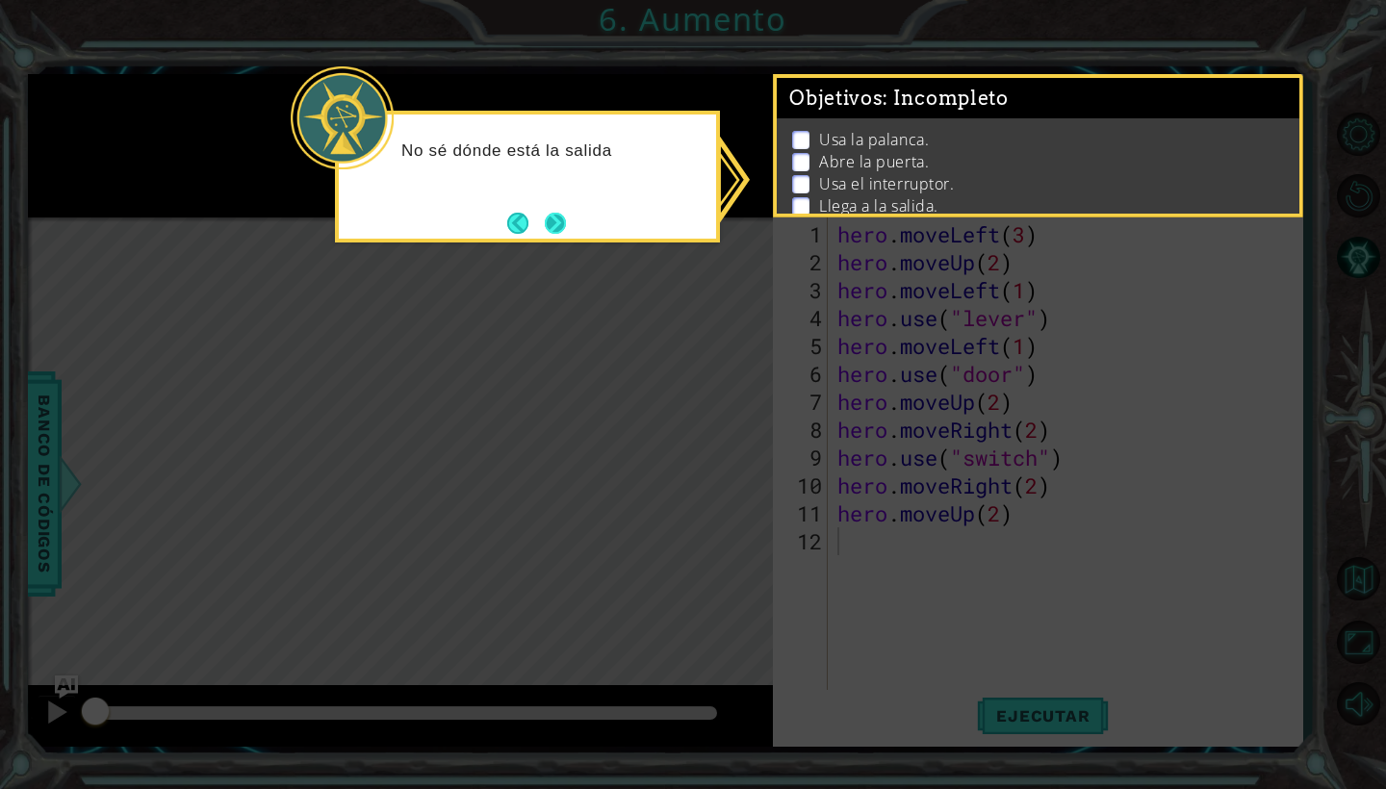
click at [556, 229] on button "Next" at bounding box center [555, 223] width 21 height 21
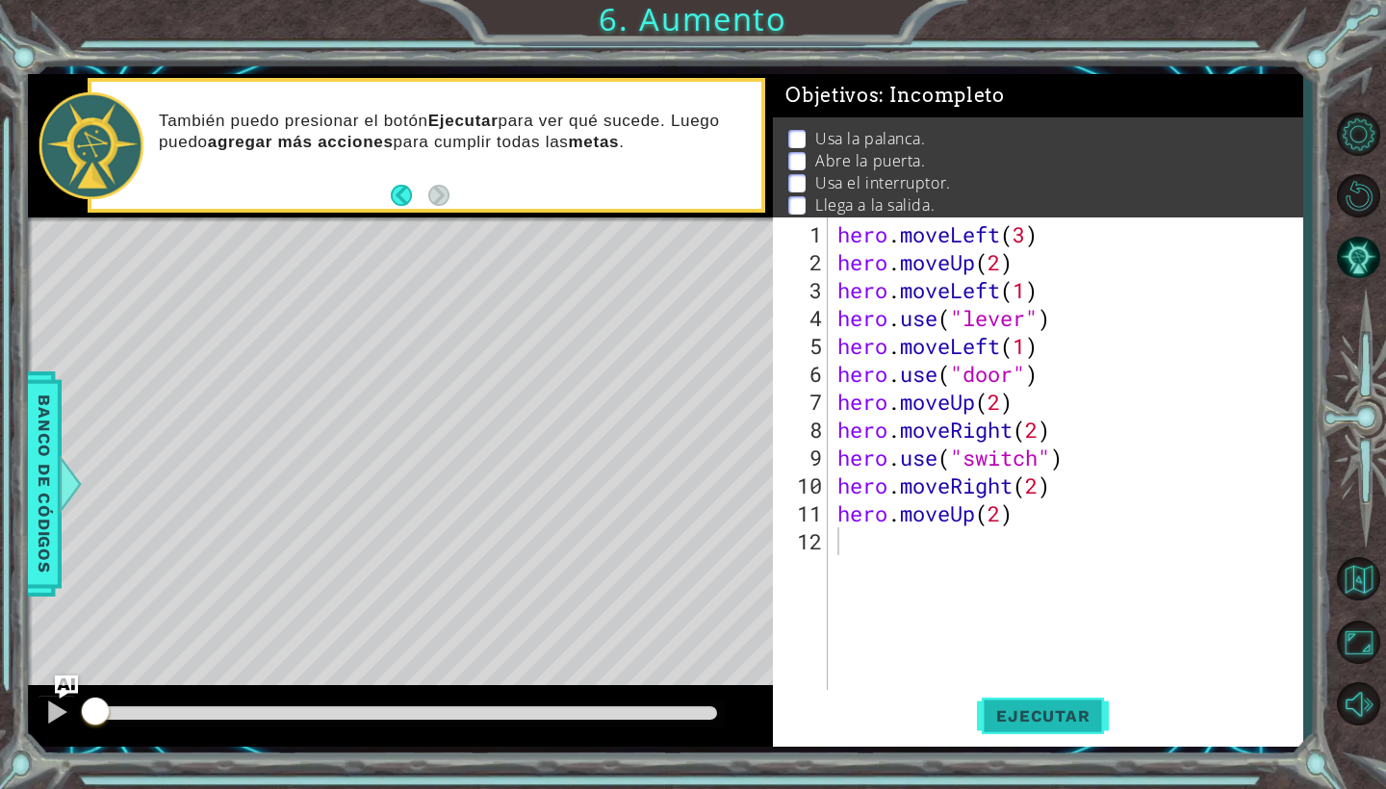
click at [1047, 706] on button "Ejecutar" at bounding box center [1043, 716] width 132 height 53
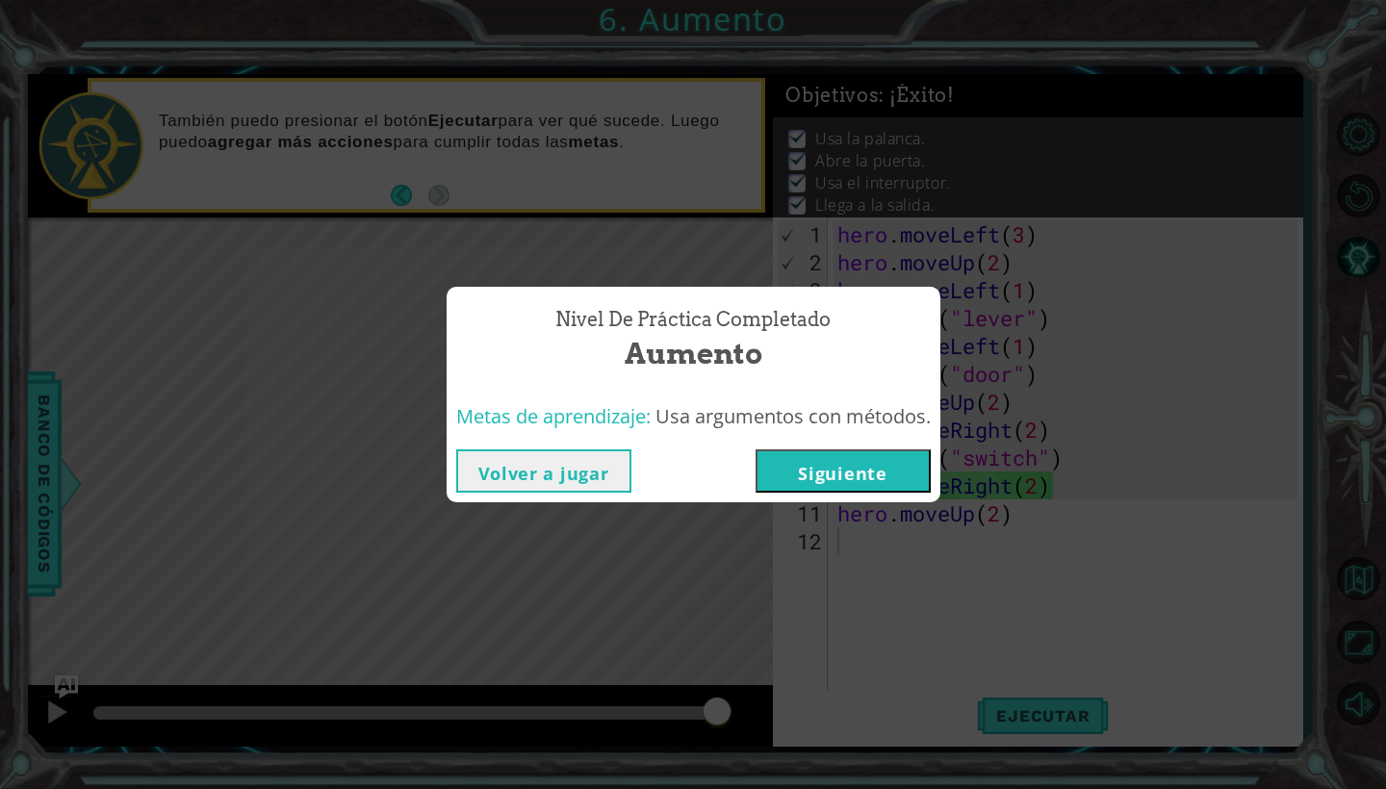
click at [895, 459] on button "Siguiente" at bounding box center [843, 471] width 175 height 43
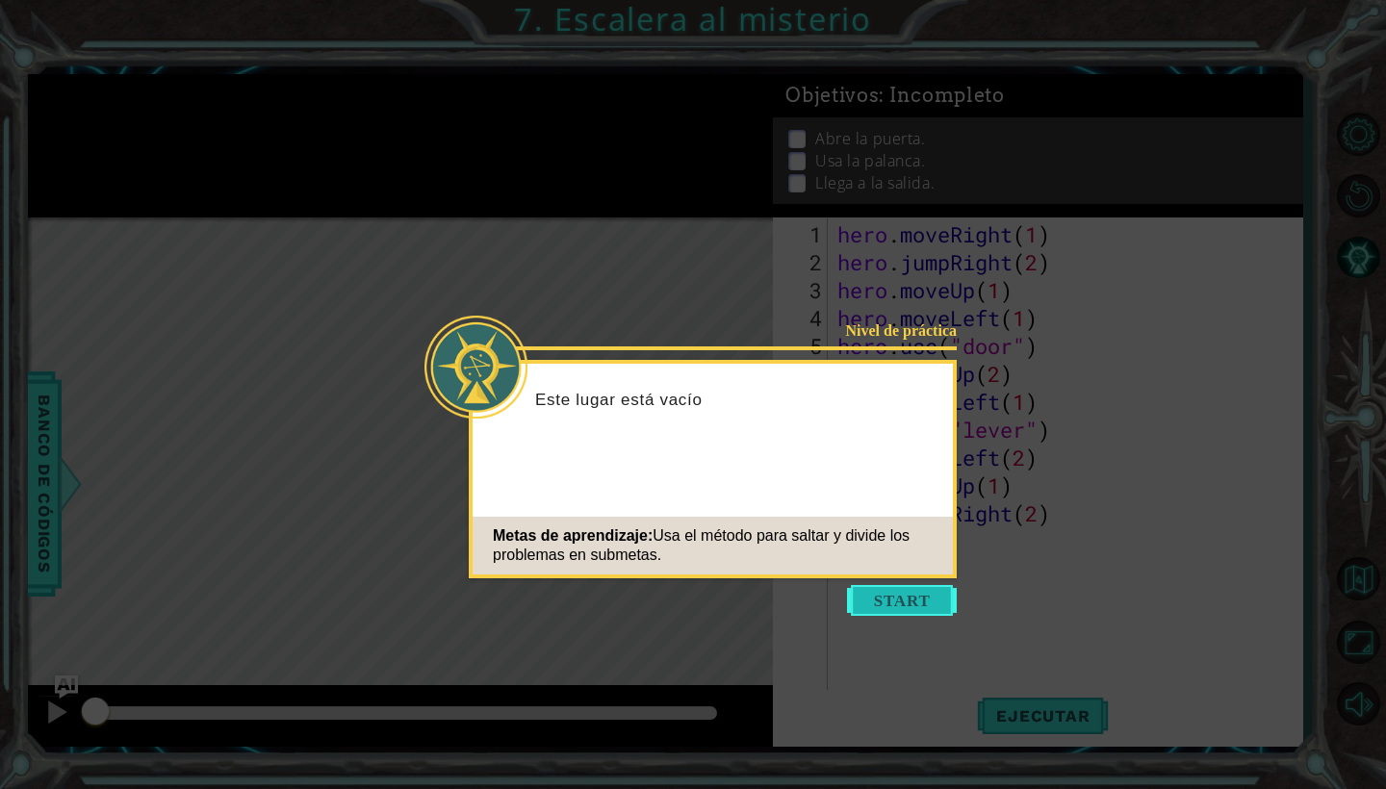
click at [927, 598] on button "Start" at bounding box center [902, 600] width 110 height 31
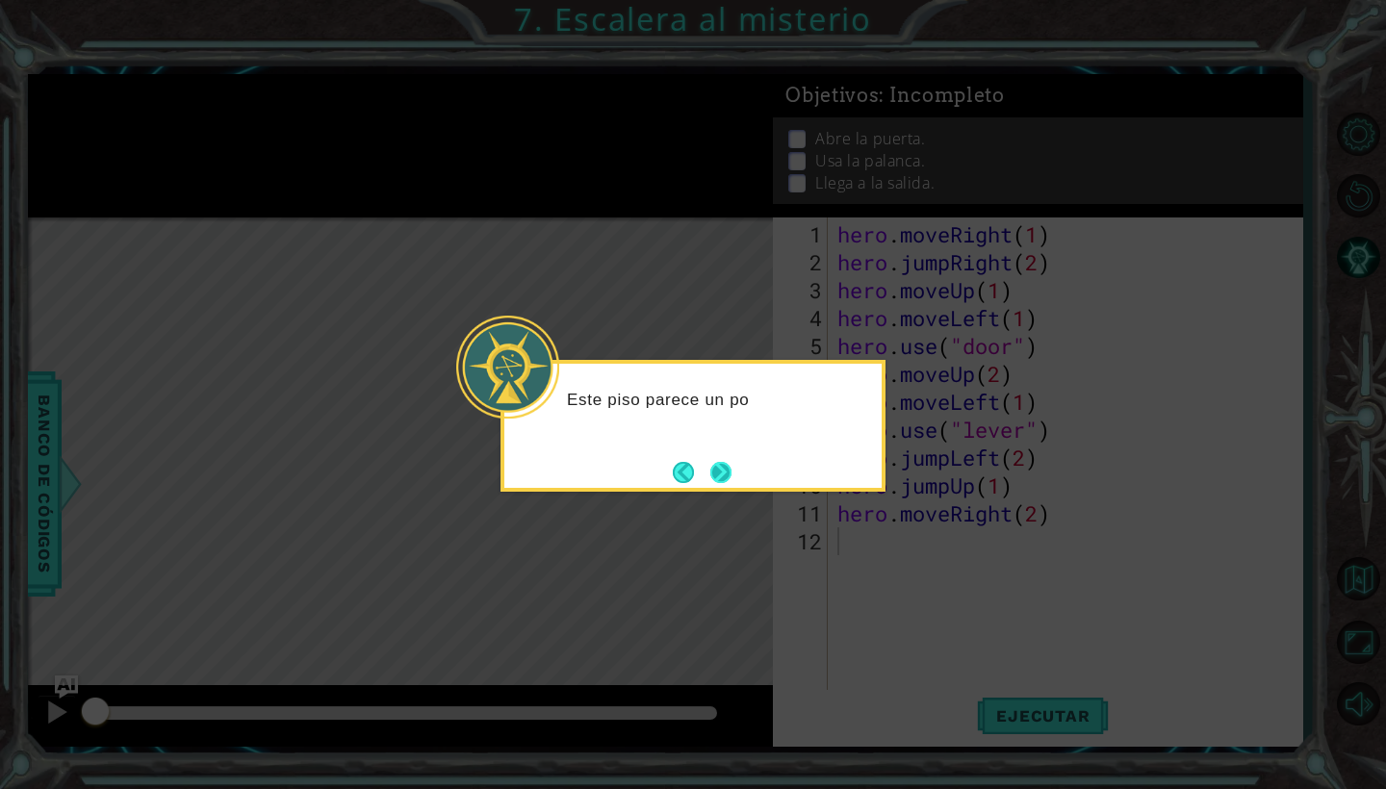
click at [720, 462] on button "Next" at bounding box center [722, 472] width 22 height 22
